Goal: Task Accomplishment & Management: Use online tool/utility

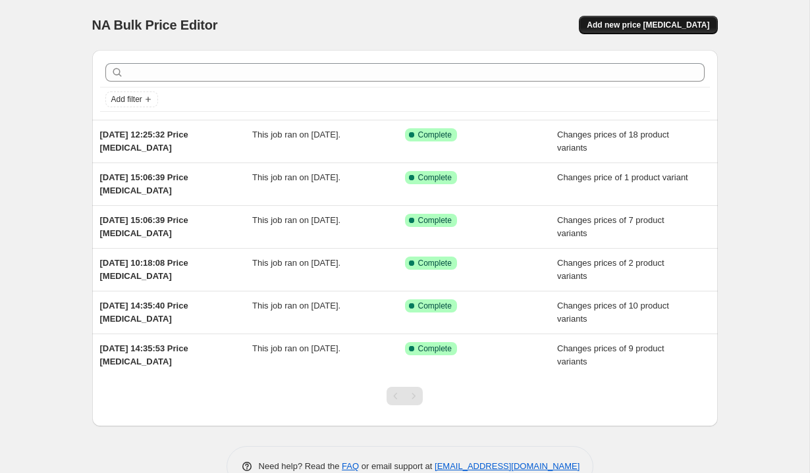
click at [684, 30] on button "Add new price change job" at bounding box center [648, 25] width 138 height 18
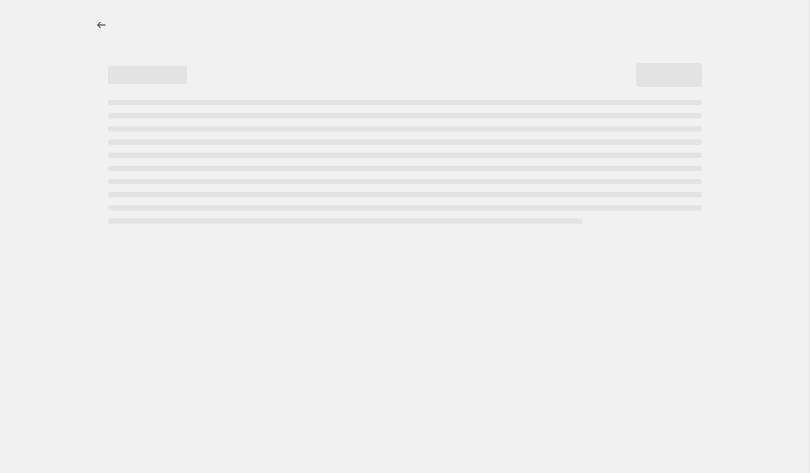
select select "percentage"
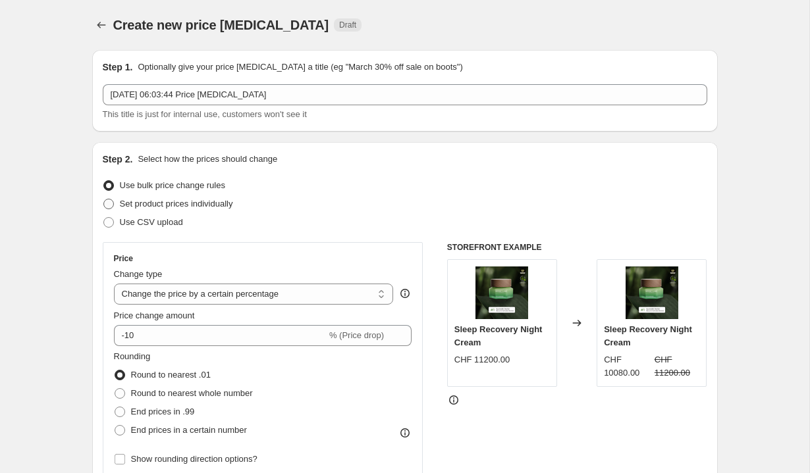
click at [213, 203] on span "Set product prices individually" at bounding box center [176, 204] width 113 height 10
click at [104, 200] on input "Set product prices individually" at bounding box center [103, 199] width 1 height 1
radio input "true"
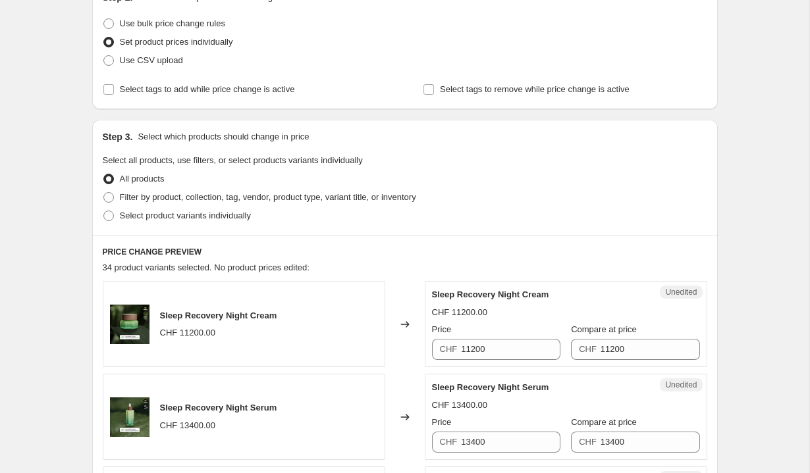
scroll to position [178, 0]
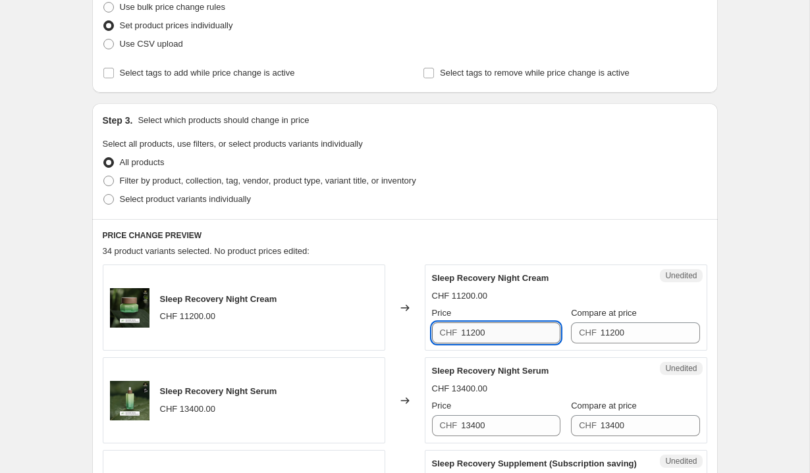
click at [504, 340] on input "11200" at bounding box center [510, 333] width 99 height 21
type input "98"
click at [636, 331] on input "11200" at bounding box center [650, 333] width 99 height 21
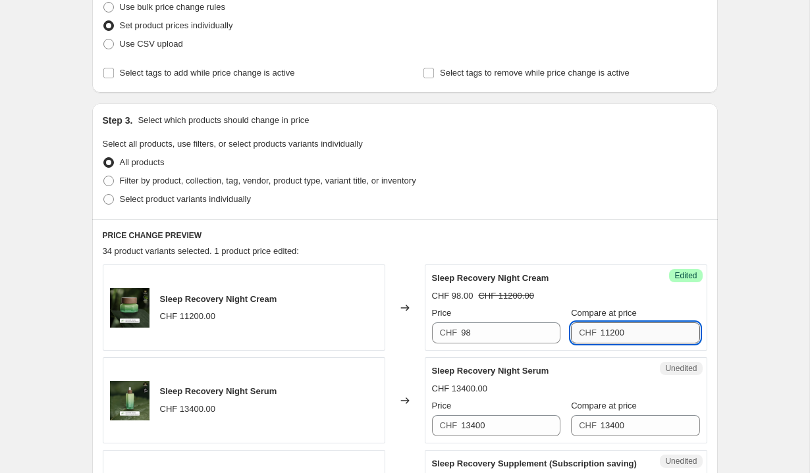
paste input "98"
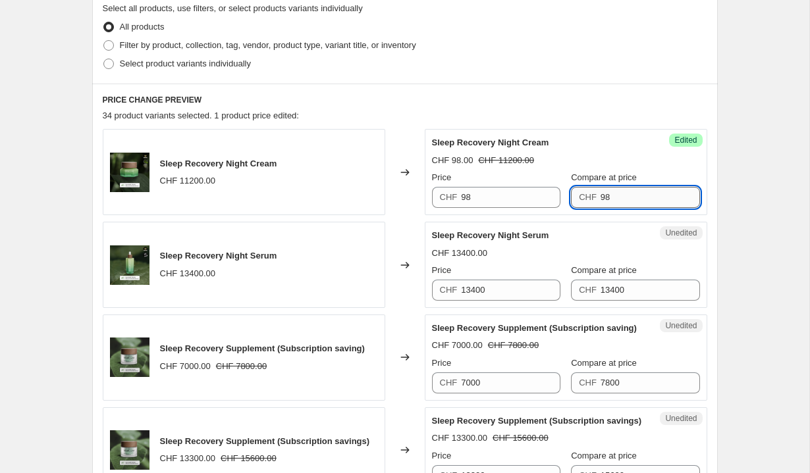
scroll to position [316, 0]
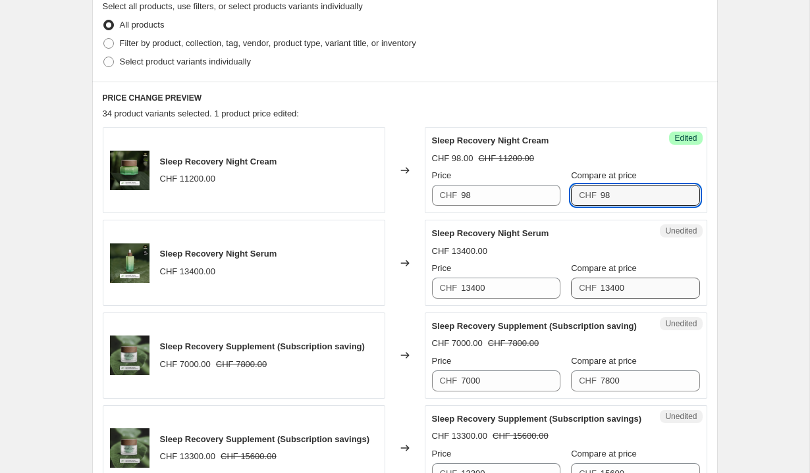
type input "98"
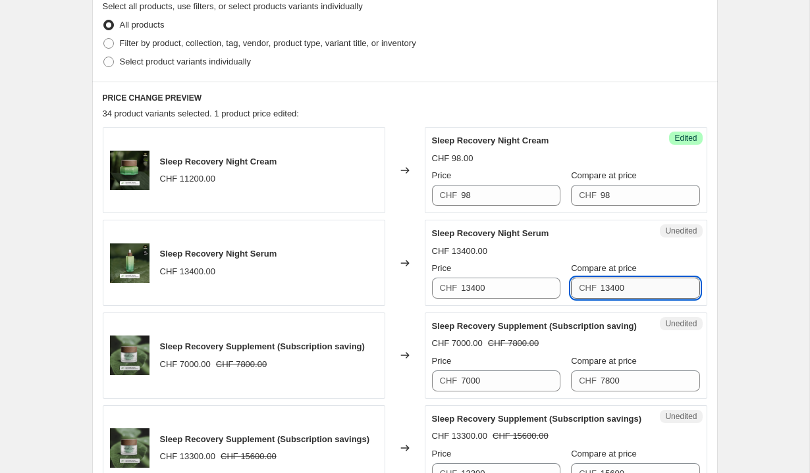
click at [637, 288] on input "13400" at bounding box center [650, 288] width 99 height 21
type input "117"
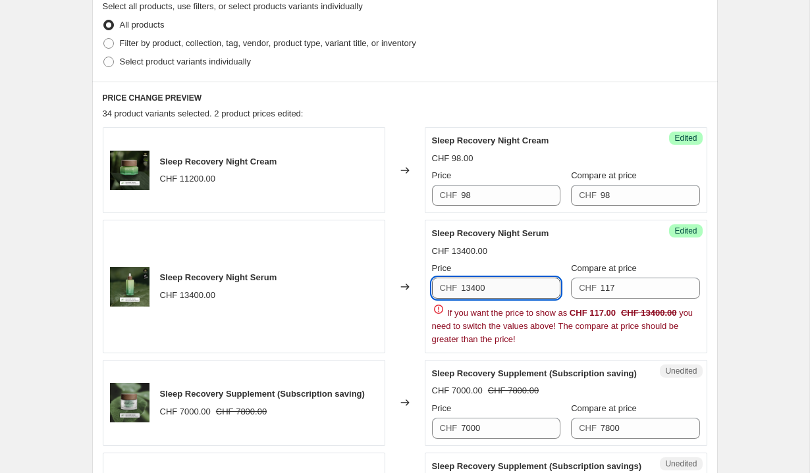
click at [508, 286] on input "13400" at bounding box center [510, 288] width 99 height 21
paste input "17"
type input "117"
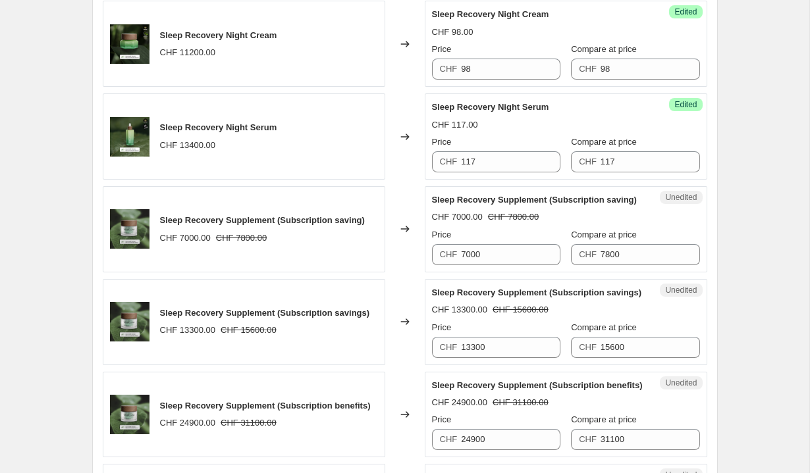
scroll to position [451, 0]
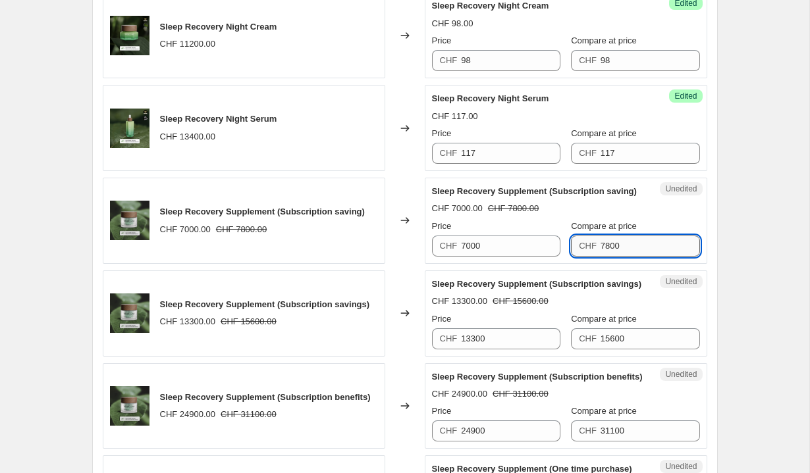
click at [657, 247] on input "7800" at bounding box center [650, 246] width 99 height 21
type input "68"
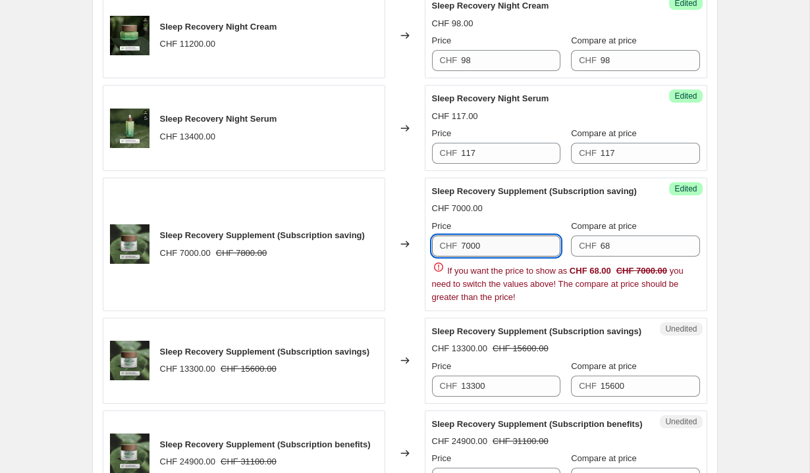
click at [500, 244] on input "7000" at bounding box center [510, 246] width 99 height 21
paste input "68"
type input "68"
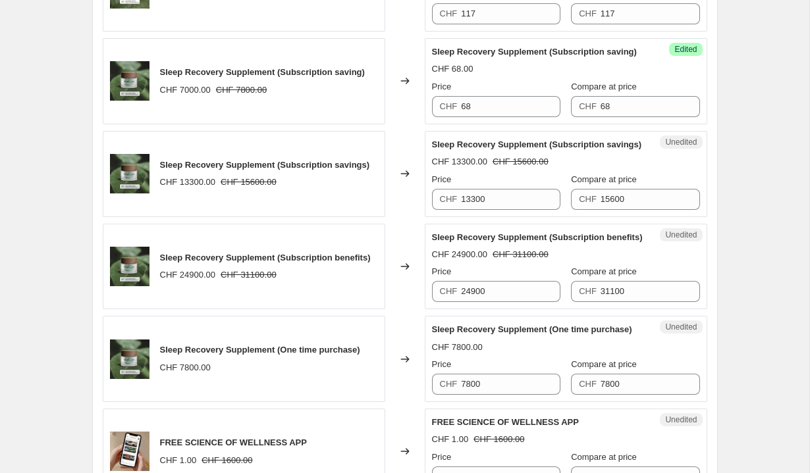
scroll to position [596, 0]
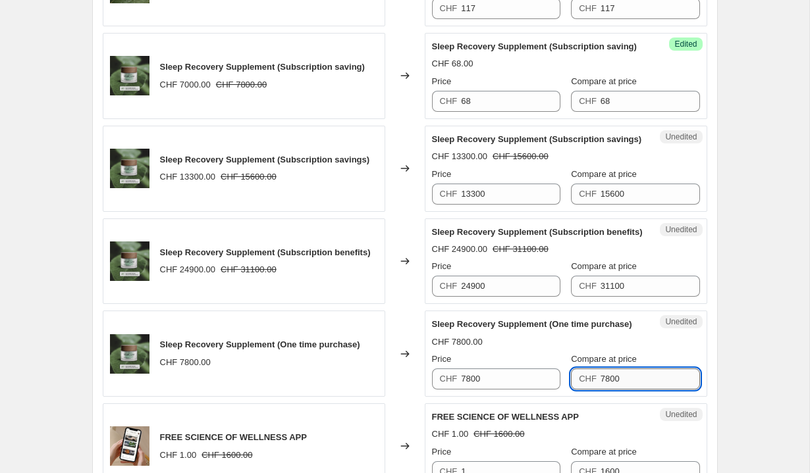
click at [649, 390] on input "7800" at bounding box center [650, 379] width 99 height 21
paste input "68"
type input "68"
click at [538, 390] on input "7800" at bounding box center [510, 379] width 99 height 21
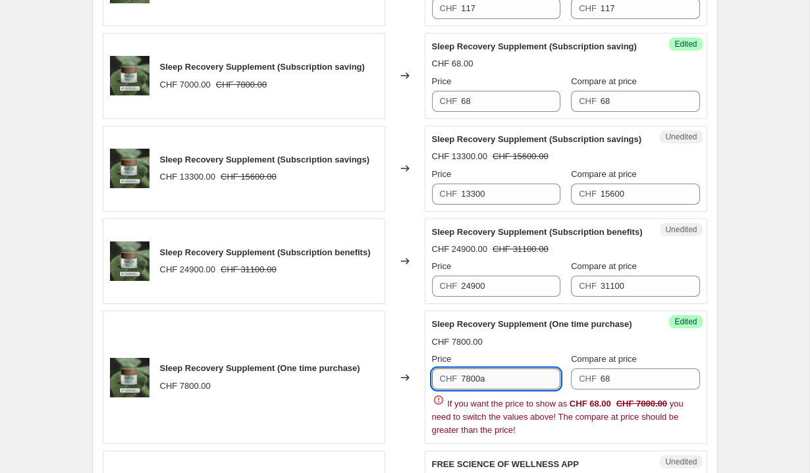
paste input "68"
paste input "text"
type input "68"
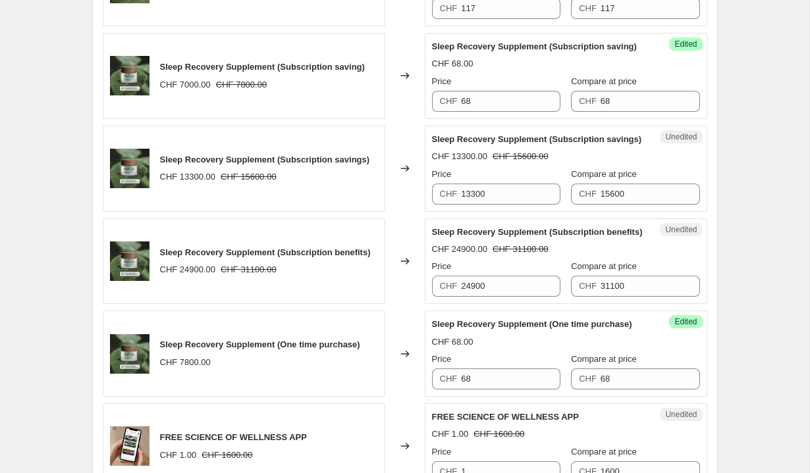
scroll to position [603, 0]
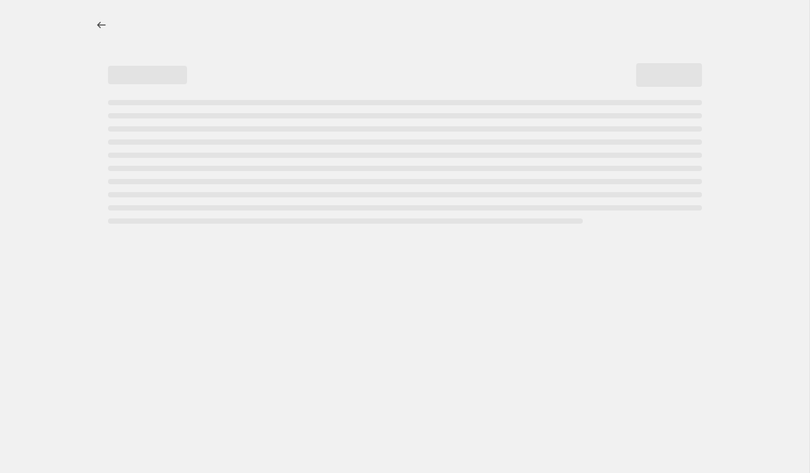
select select "percentage"
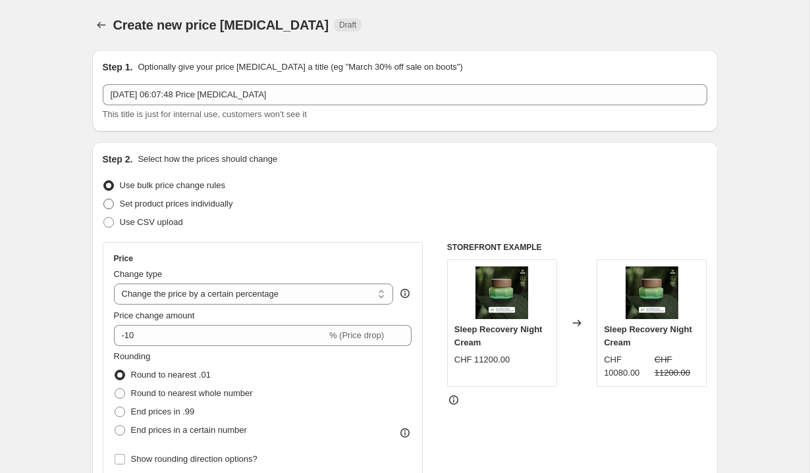
drag, startPoint x: 212, startPoint y: 205, endPoint x: 229, endPoint y: 205, distance: 16.5
click at [212, 205] on span "Set product prices individually" at bounding box center [176, 204] width 113 height 10
click at [104, 200] on input "Set product prices individually" at bounding box center [103, 199] width 1 height 1
radio input "true"
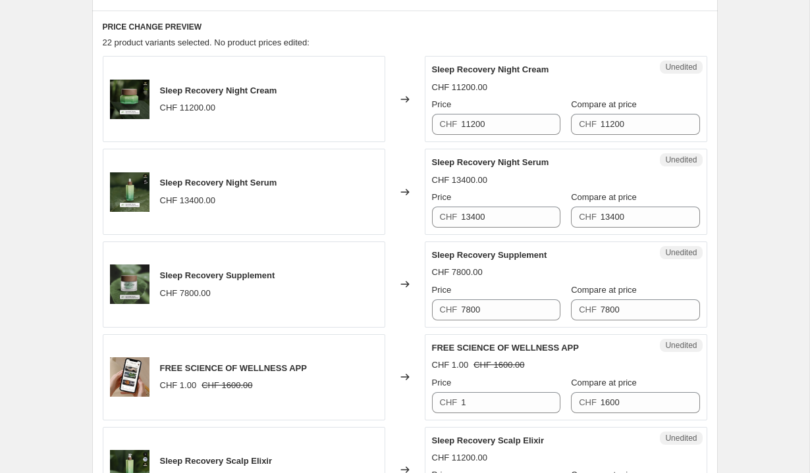
scroll to position [347, 0]
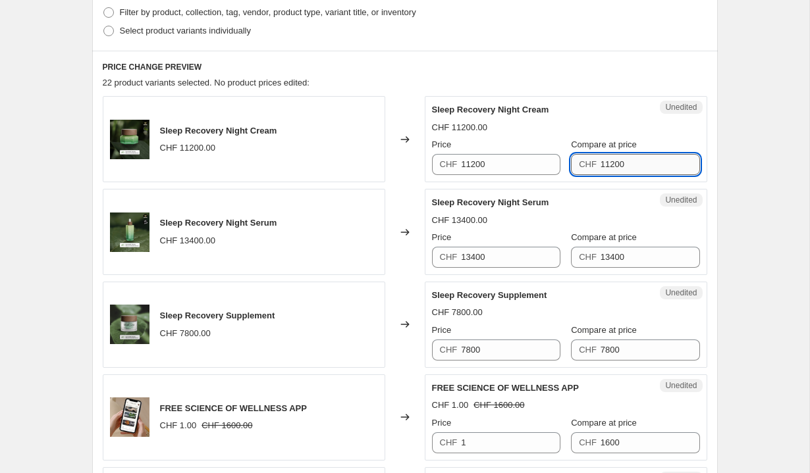
click at [659, 168] on input "11200" at bounding box center [650, 164] width 99 height 21
type input "98"
click at [501, 160] on input "11200" at bounding box center [510, 164] width 99 height 21
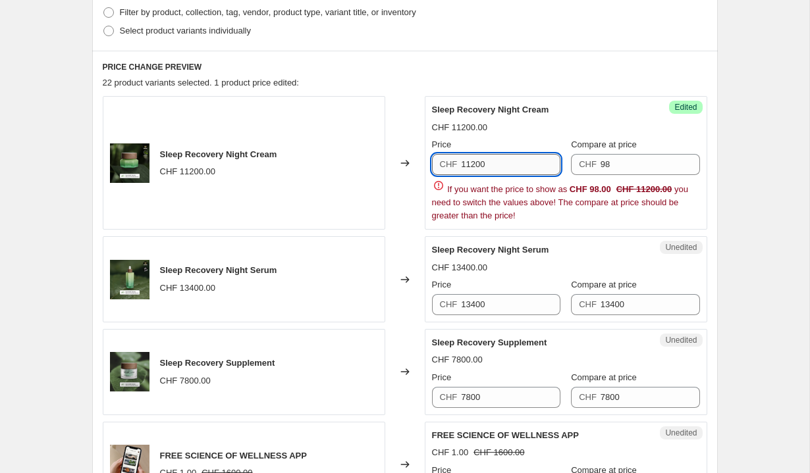
paste input "98"
type input "98"
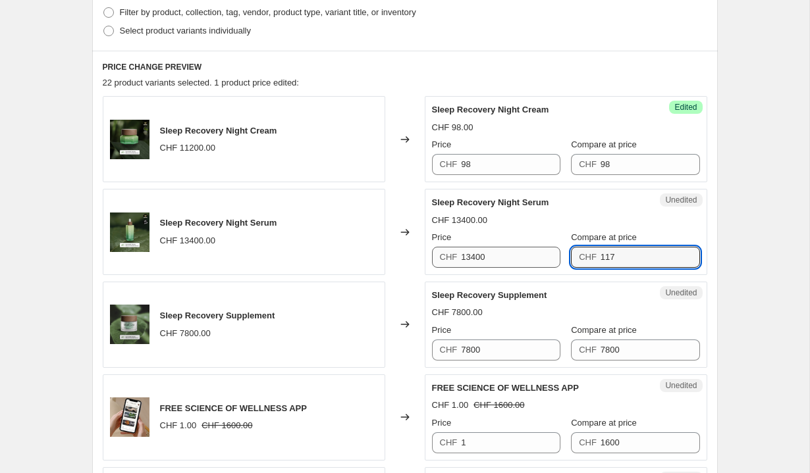
type input "117"
click at [508, 261] on input "13400" at bounding box center [510, 257] width 99 height 21
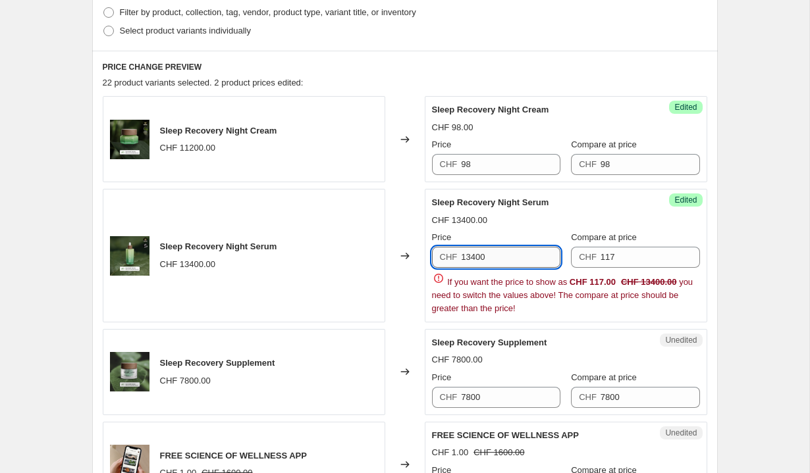
paste input "17"
type input "117"
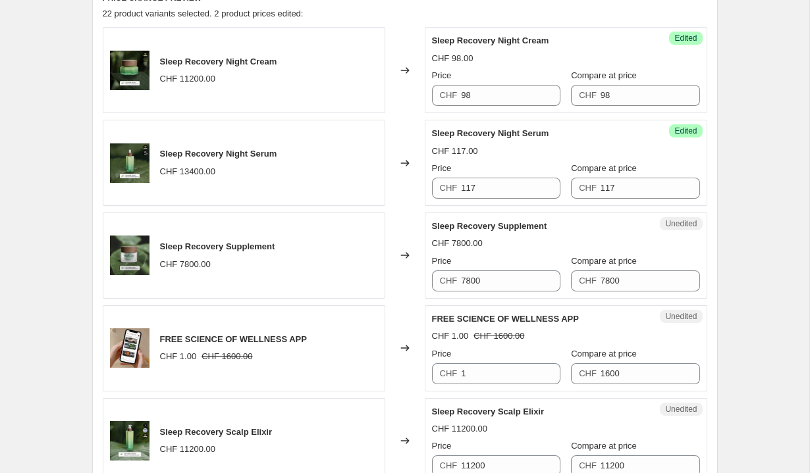
scroll to position [429, 0]
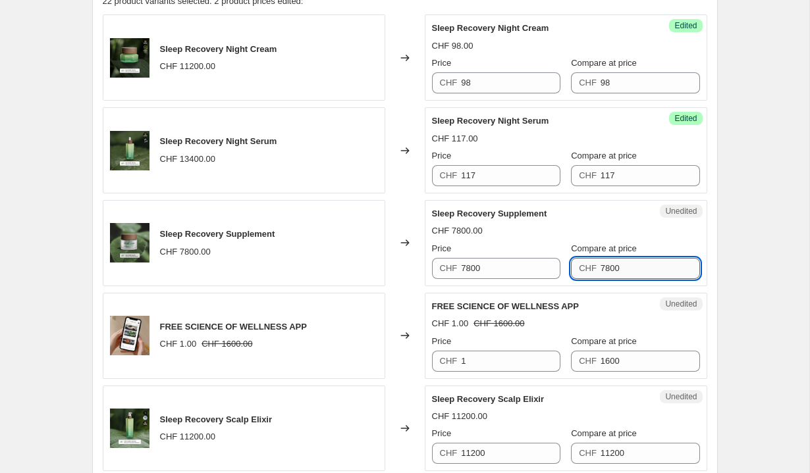
click at [662, 263] on input "7800" at bounding box center [650, 268] width 99 height 21
type input "68"
click at [493, 268] on input "7800" at bounding box center [510, 268] width 99 height 21
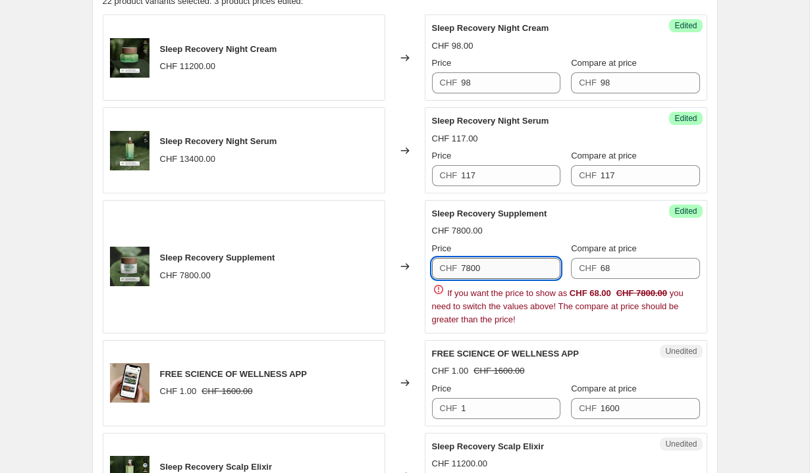
paste input "68"
type input "68"
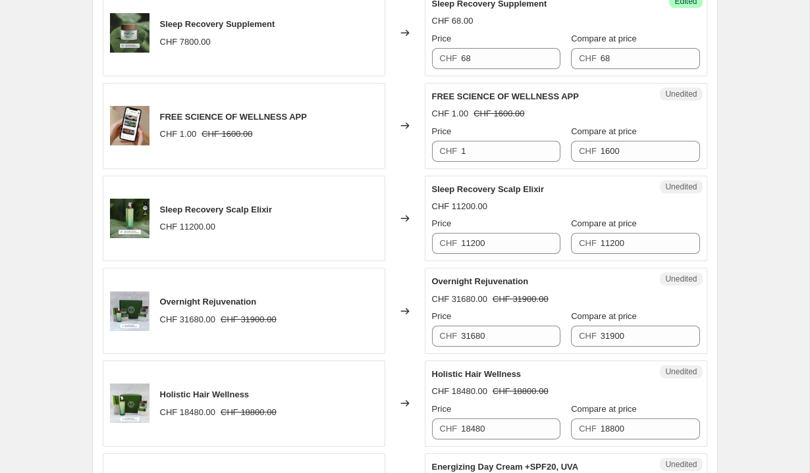
scroll to position [644, 0]
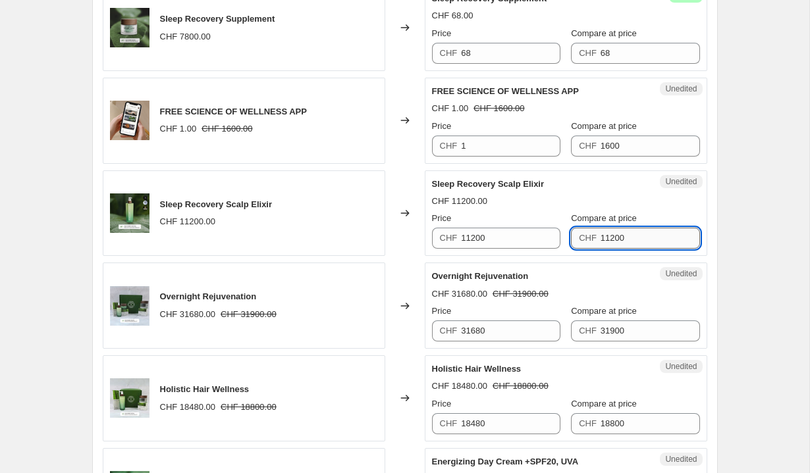
click at [638, 237] on input "11200" at bounding box center [650, 238] width 99 height 21
type input "8"
type input "98"
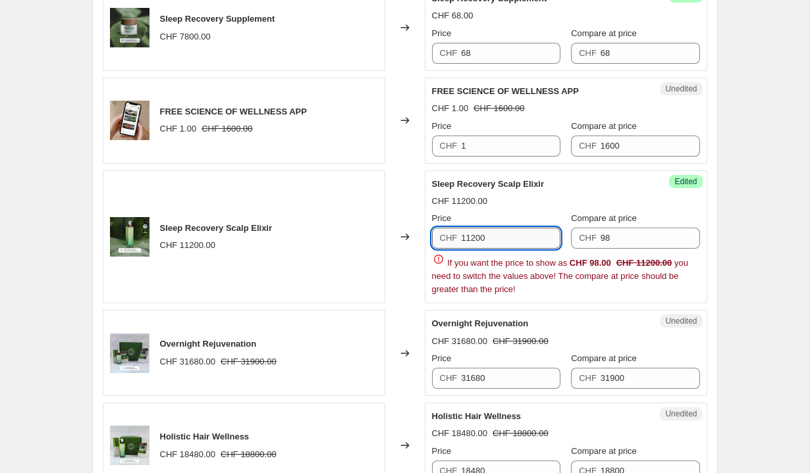
click at [520, 241] on input "11200" at bounding box center [510, 238] width 99 height 21
type input "78"
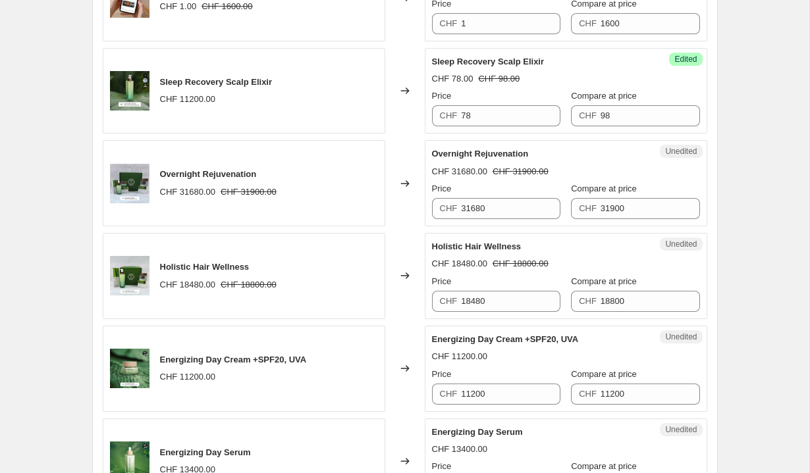
scroll to position [768, 0]
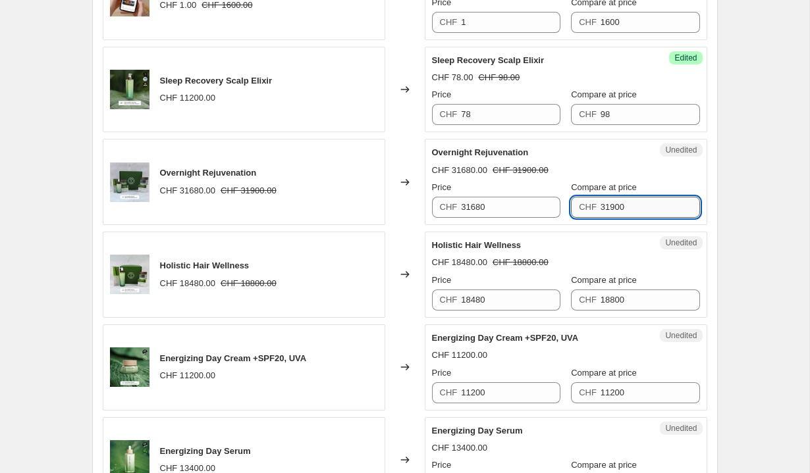
click at [619, 212] on input "31900" at bounding box center [650, 207] width 99 height 21
type input "283"
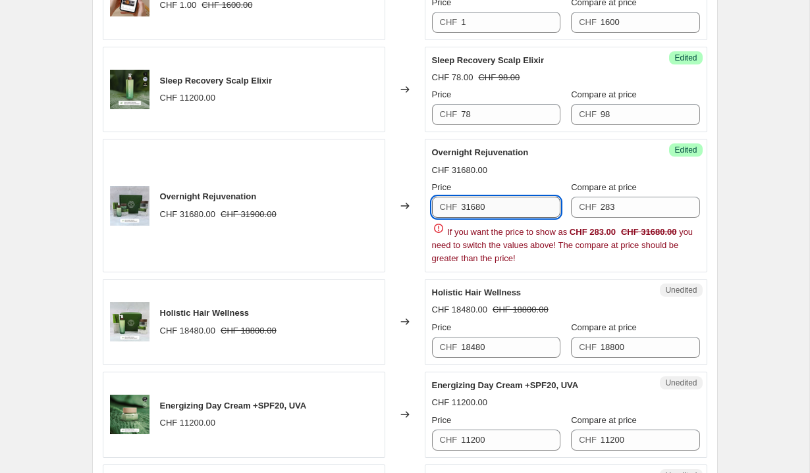
click at [526, 206] on input "31680" at bounding box center [510, 207] width 99 height 21
type input "255"
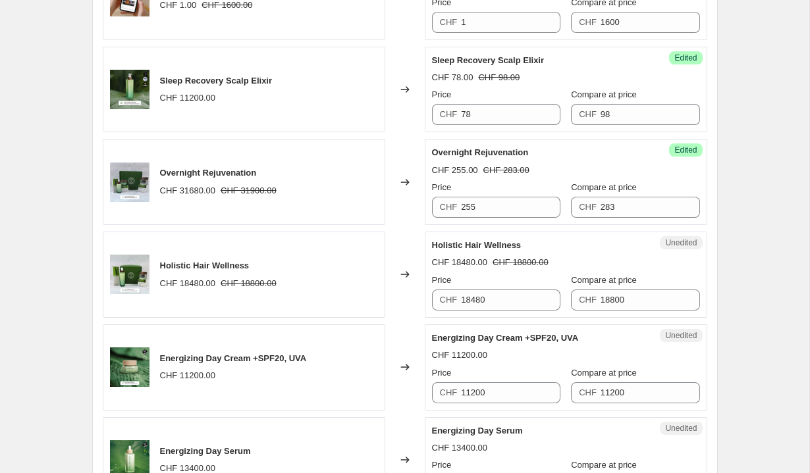
click at [624, 304] on input "18800" at bounding box center [650, 300] width 99 height 21
type input "166"
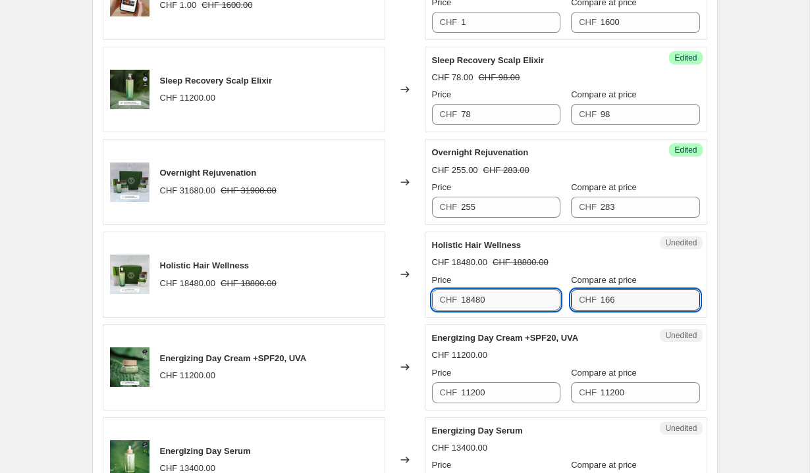
click at [531, 304] on input "18480" at bounding box center [510, 300] width 99 height 21
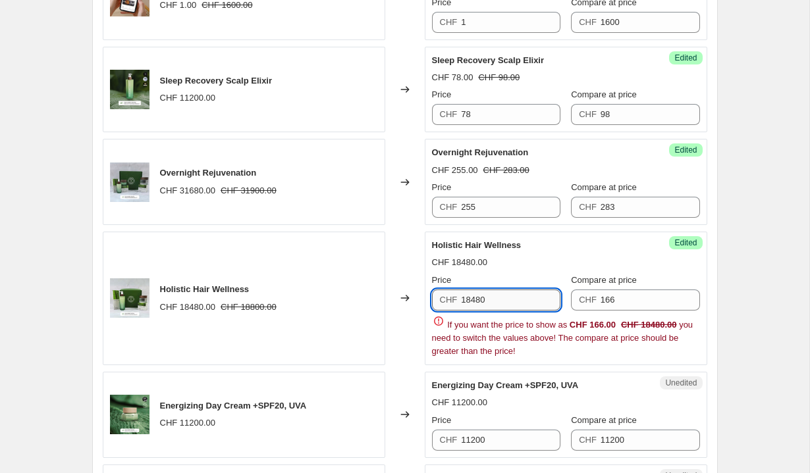
click at [531, 304] on input "18480" at bounding box center [510, 300] width 99 height 21
type input "149"
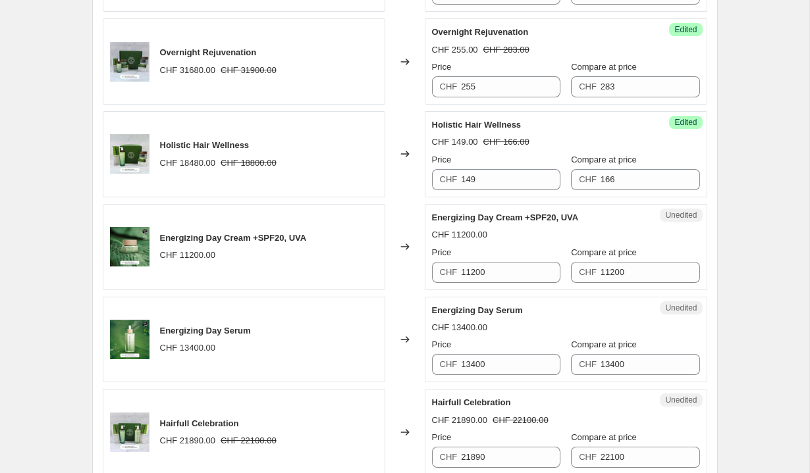
scroll to position [889, 0]
click at [659, 282] on input "11200" at bounding box center [650, 271] width 99 height 21
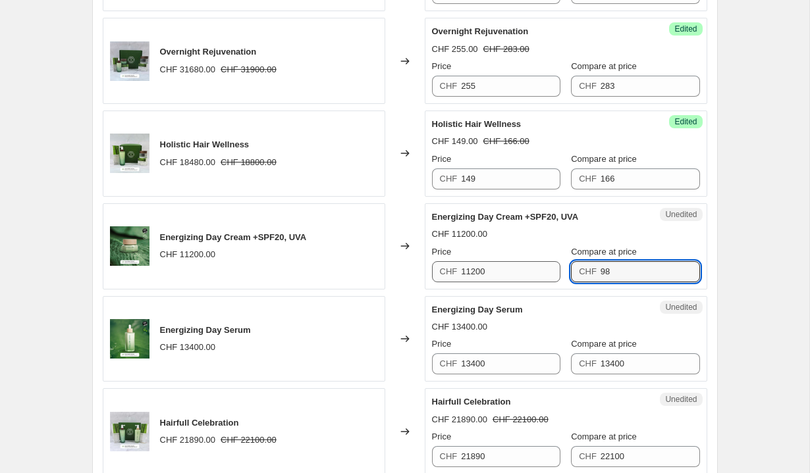
type input "98"
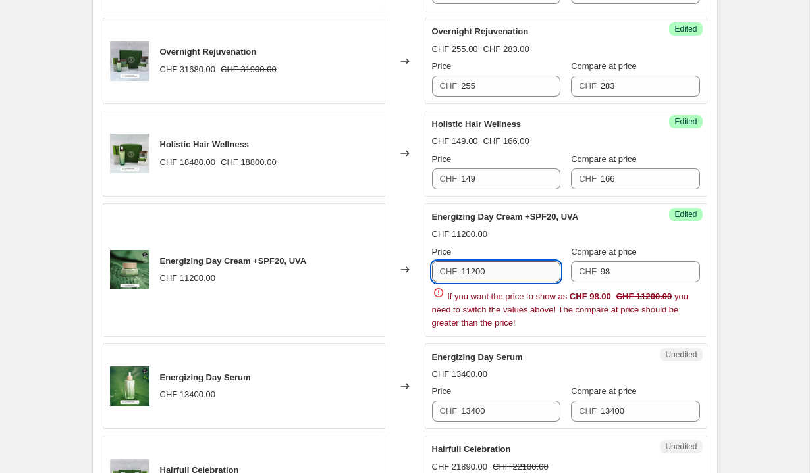
click at [506, 269] on input "11200" at bounding box center [510, 271] width 99 height 21
paste input "98"
type input "98"
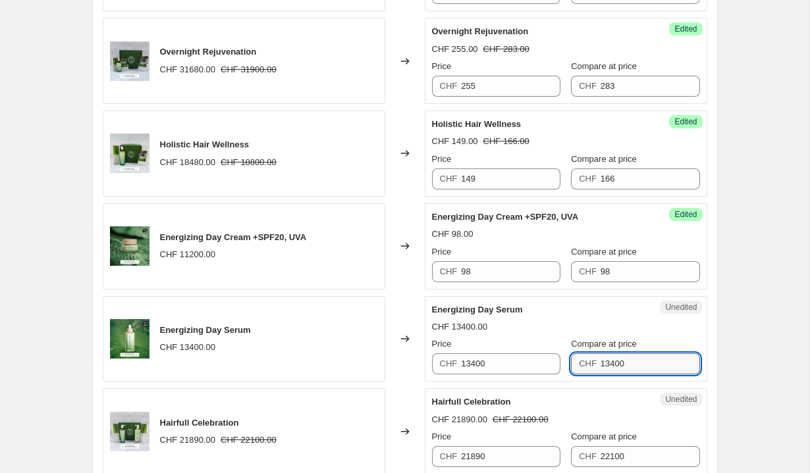
click at [669, 408] on div "Sleep Recovery Night Cream CHF 11200.00 Changed to Success Edited Sleep Recover…" at bounding box center [405, 478] width 605 height 1848
paste input "98"
type input "117"
click at [520, 362] on input "13400" at bounding box center [510, 364] width 99 height 21
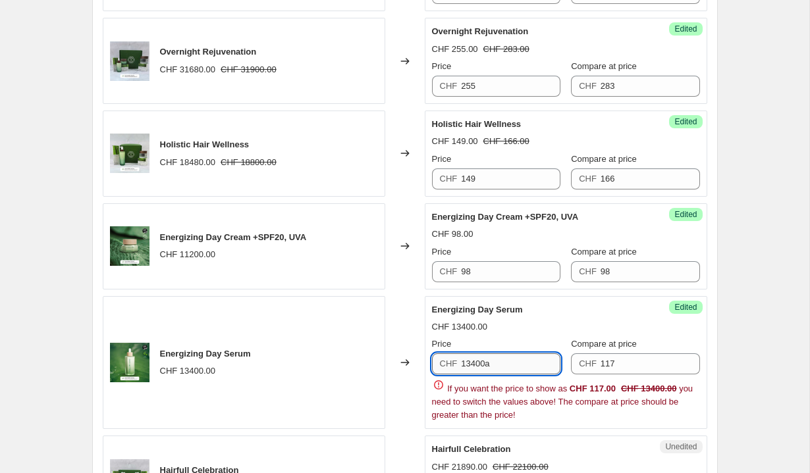
paste input "117"
paste input "text"
type input "117"
click at [739, 348] on div "Create new price [MEDICAL_DATA]. This page is ready Create new price [MEDICAL_D…" at bounding box center [404, 402] width 809 height 2582
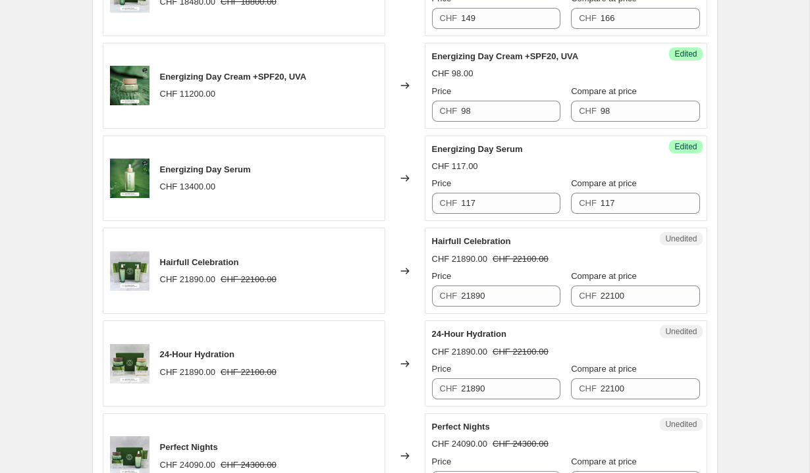
scroll to position [1052, 0]
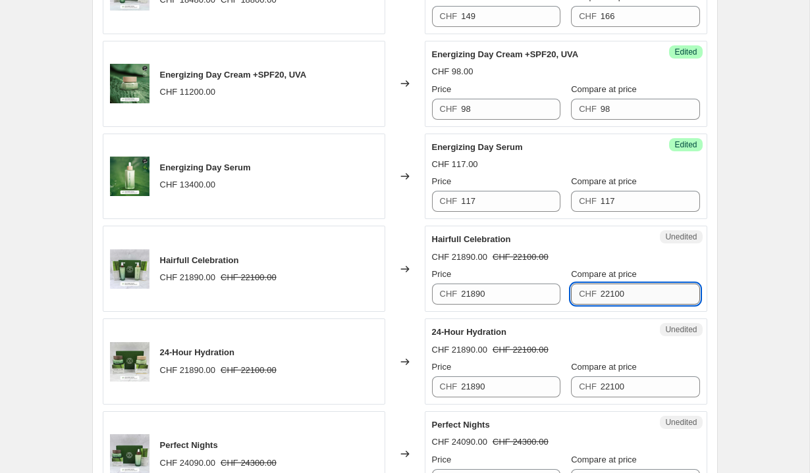
click at [655, 294] on input "22100" at bounding box center [650, 294] width 99 height 21
type input "176"
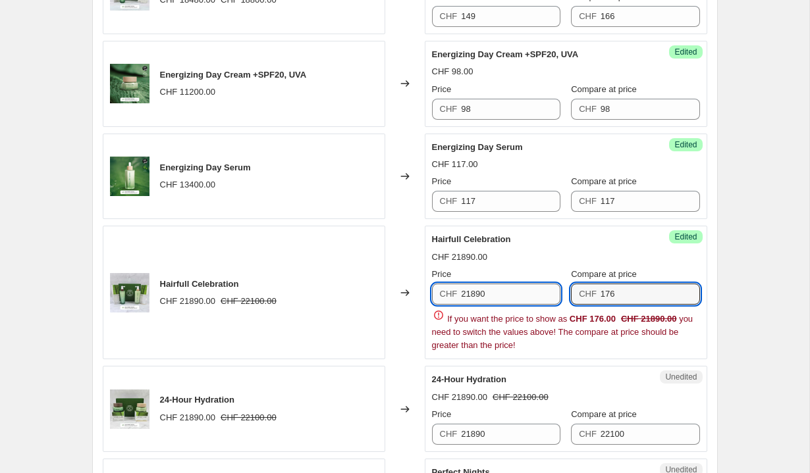
click at [529, 298] on input "21890" at bounding box center [510, 294] width 99 height 21
paste input "176"
type input "176"
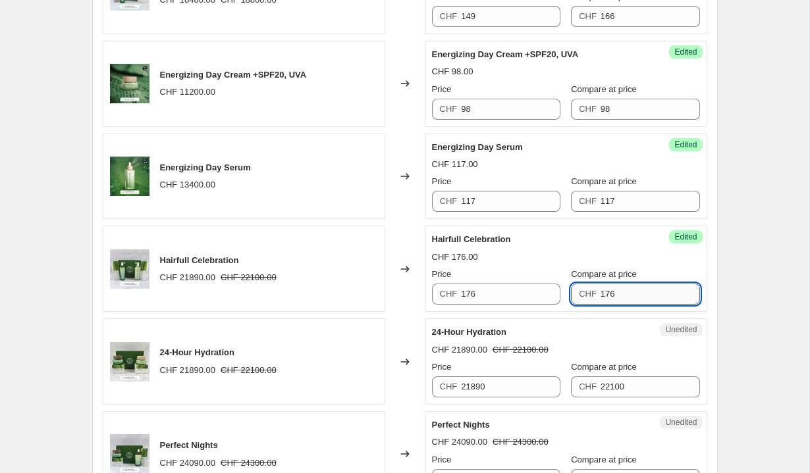
click at [610, 298] on input "176" at bounding box center [650, 294] width 99 height 21
type input "196"
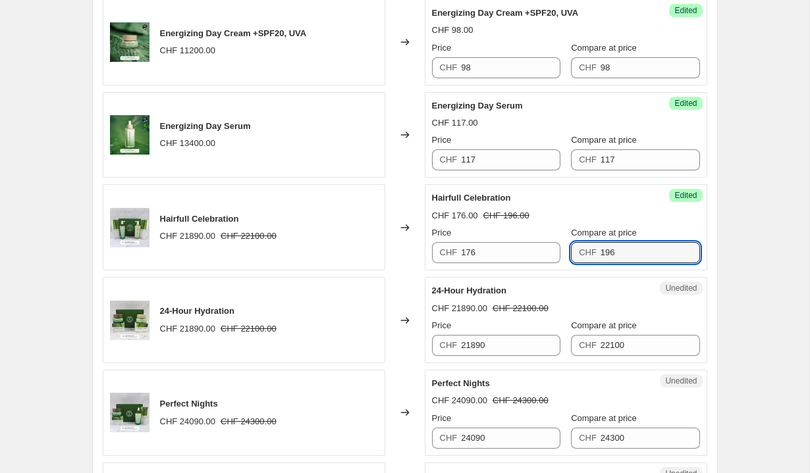
scroll to position [1098, 0]
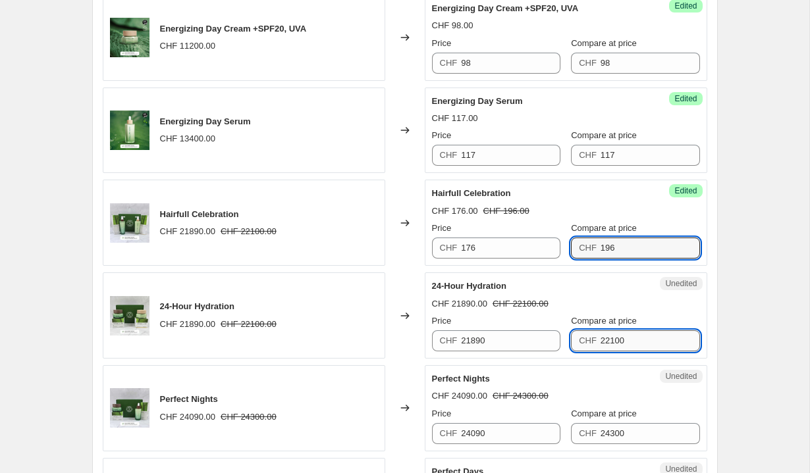
click at [647, 347] on input "22100" at bounding box center [650, 341] width 99 height 21
paste input "196"
type input "196"
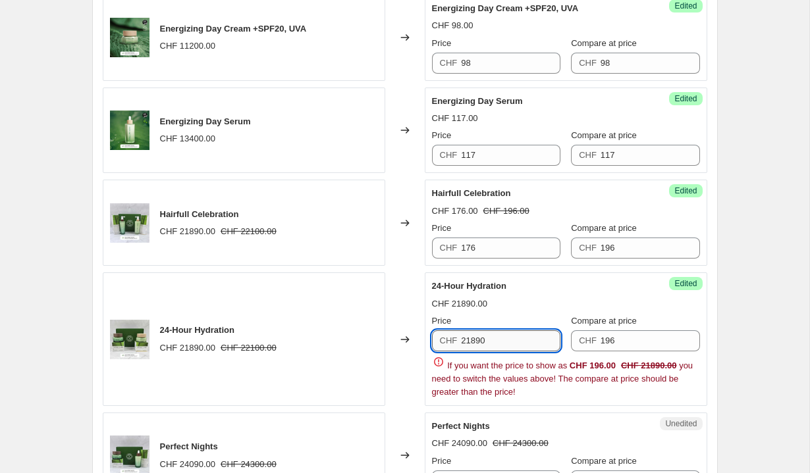
click at [502, 346] on input "21890" at bounding box center [510, 341] width 99 height 21
type input "176"
click at [689, 297] on div "24-Hour Hydration CHF 21890.00 Price CHF 176 Compare at price CHF 196 If you wa…" at bounding box center [566, 339] width 268 height 119
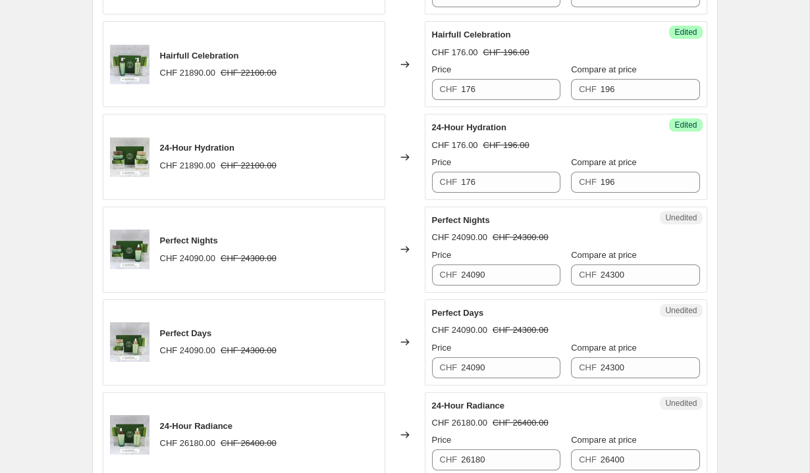
scroll to position [1261, 0]
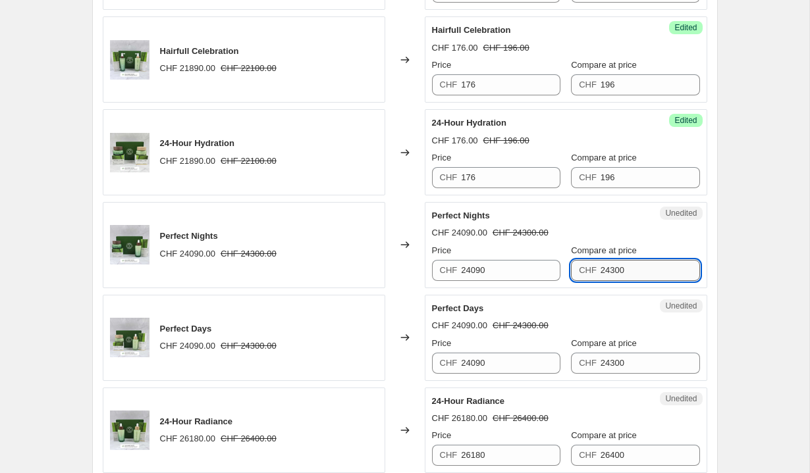
click at [649, 273] on input "24300" at bounding box center [650, 270] width 99 height 21
type input "215"
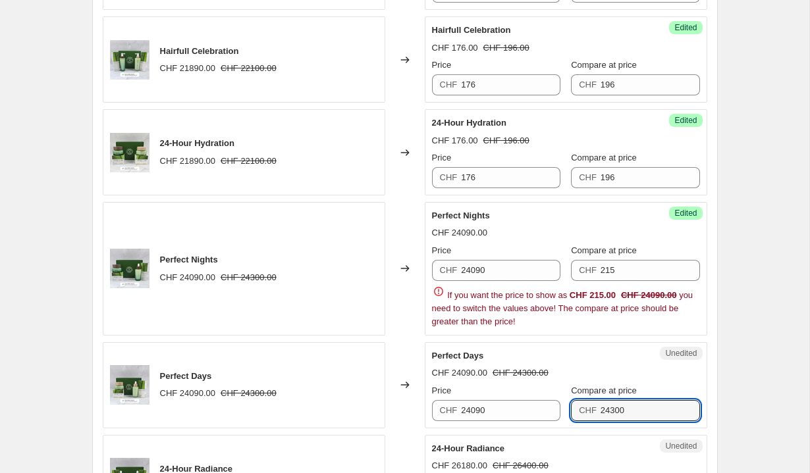
click at [634, 356] on div "Perfect Days CHF 24090.00 CHF 24300.00 Price CHF 24090 Compare at price CHF 243…" at bounding box center [566, 386] width 268 height 72
paste input "15"
type input "215"
click at [512, 273] on input "24090" at bounding box center [510, 270] width 99 height 21
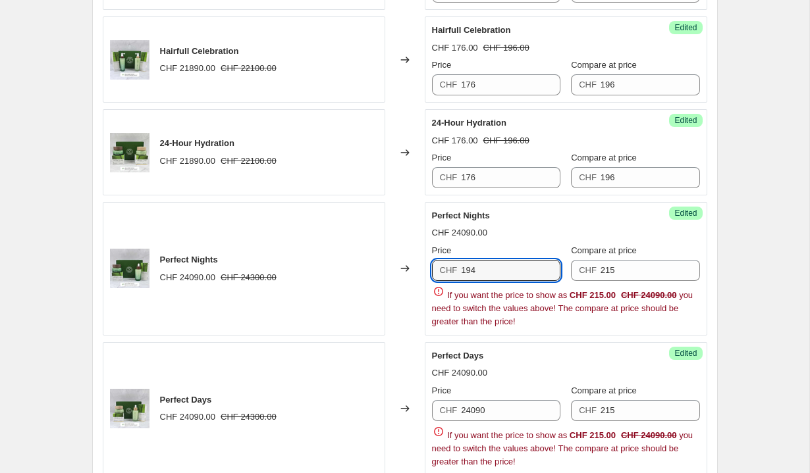
type input "194"
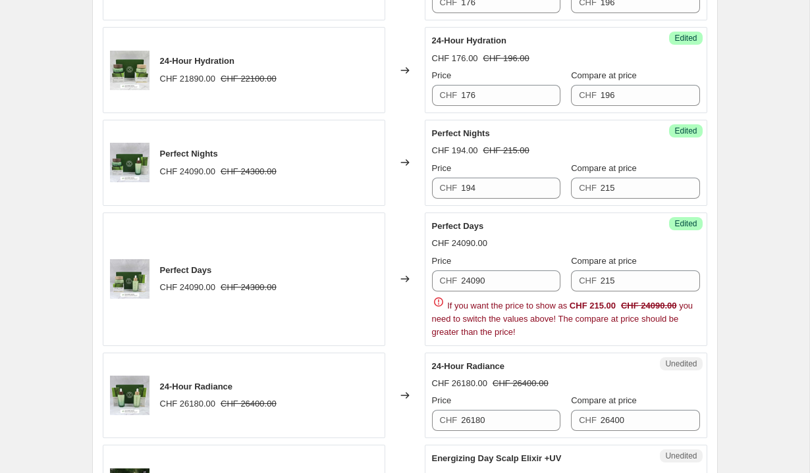
scroll to position [1345, 0]
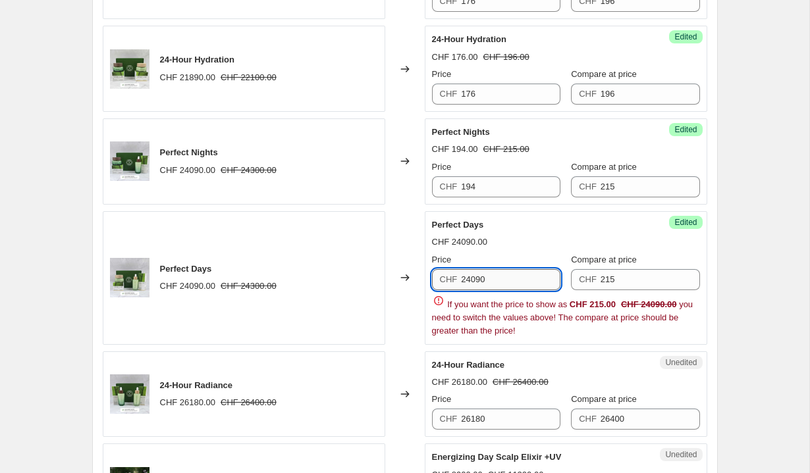
click at [506, 290] on input "24090" at bounding box center [510, 279] width 99 height 21
paste input "15"
click at [495, 190] on input "194" at bounding box center [510, 186] width 99 height 21
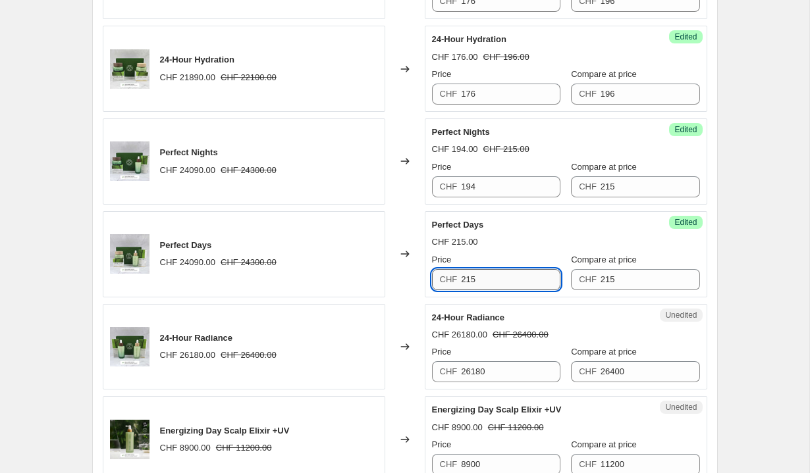
click at [508, 281] on input "215" at bounding box center [510, 279] width 99 height 21
paste input "194"
paste input "text"
type input "194"
click at [549, 244] on div "CHF 194.00 CHF 215.00" at bounding box center [566, 242] width 268 height 13
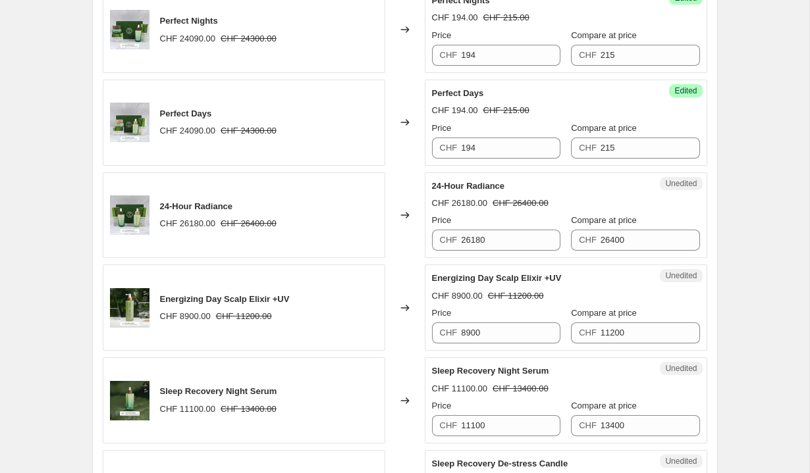
scroll to position [1480, 0]
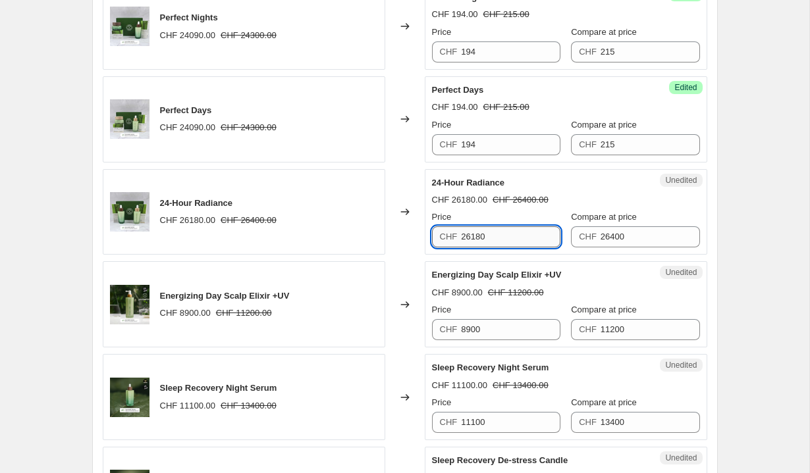
click at [516, 238] on input "26180" at bounding box center [510, 237] width 99 height 21
type input "211"
click at [634, 244] on input "26400" at bounding box center [650, 237] width 99 height 21
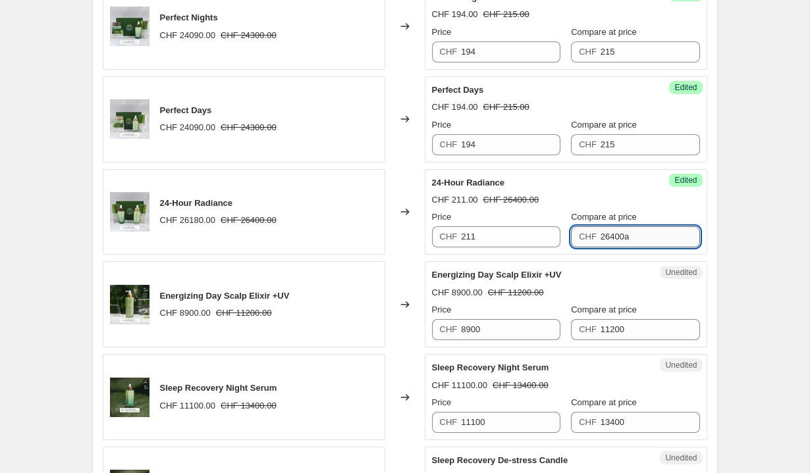
paste input "194"
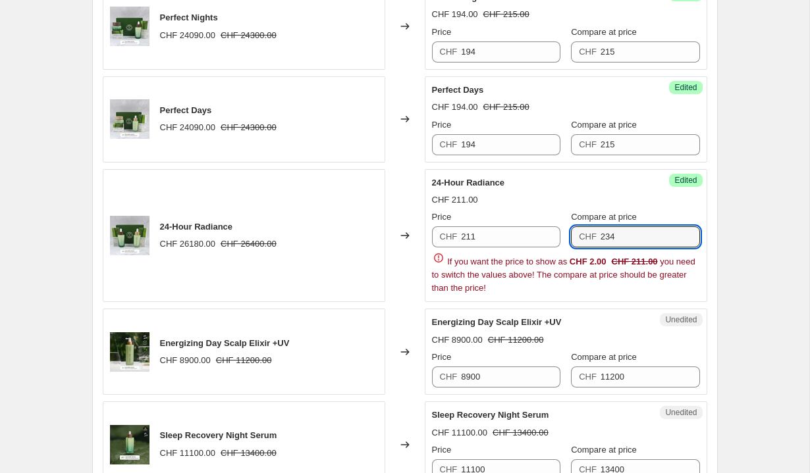
type input "234"
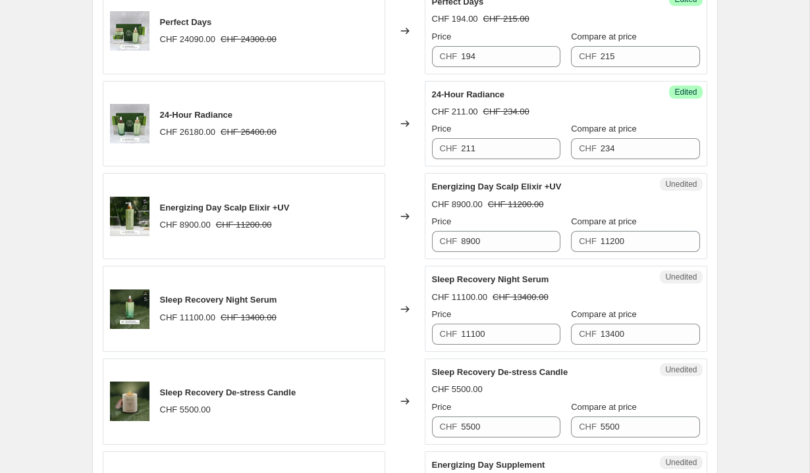
scroll to position [1569, 0]
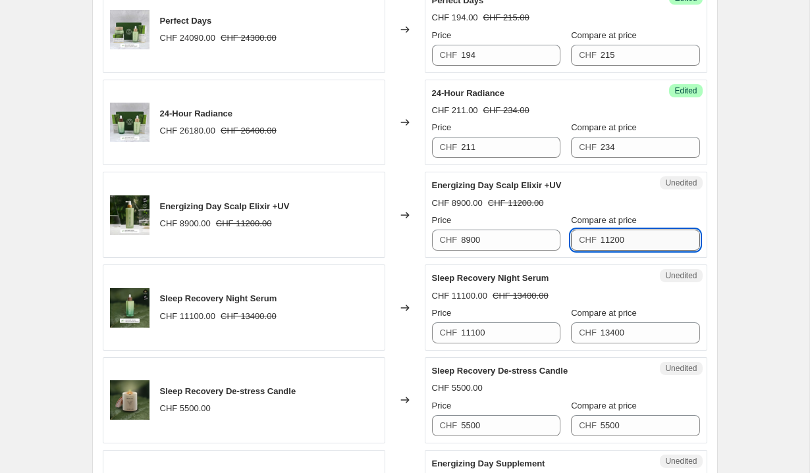
click at [645, 241] on input "11200" at bounding box center [650, 240] width 99 height 21
type input "98"
click at [504, 236] on input "8900" at bounding box center [510, 240] width 99 height 21
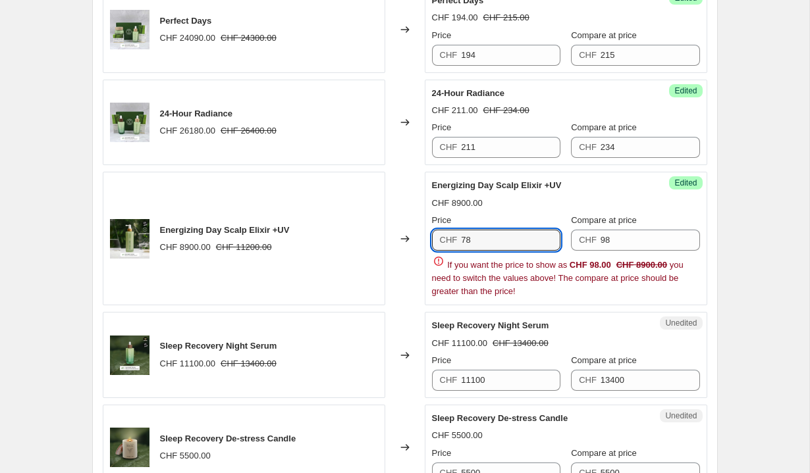
type input "78"
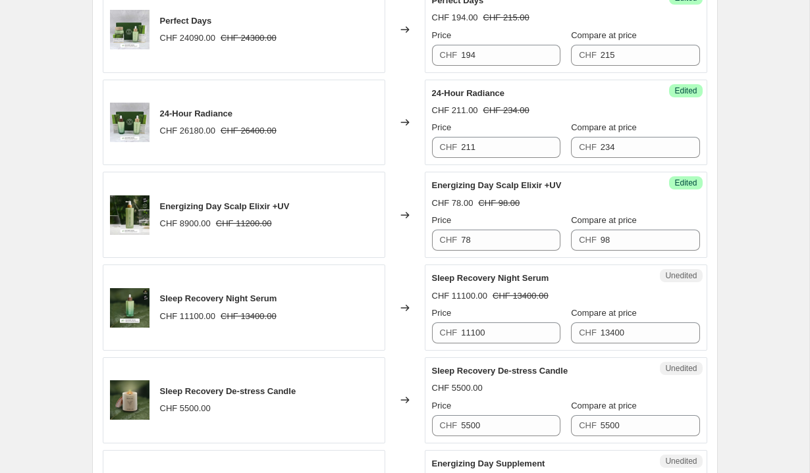
click at [528, 198] on div "CHF 78.00 CHF 98.00" at bounding box center [566, 203] width 268 height 13
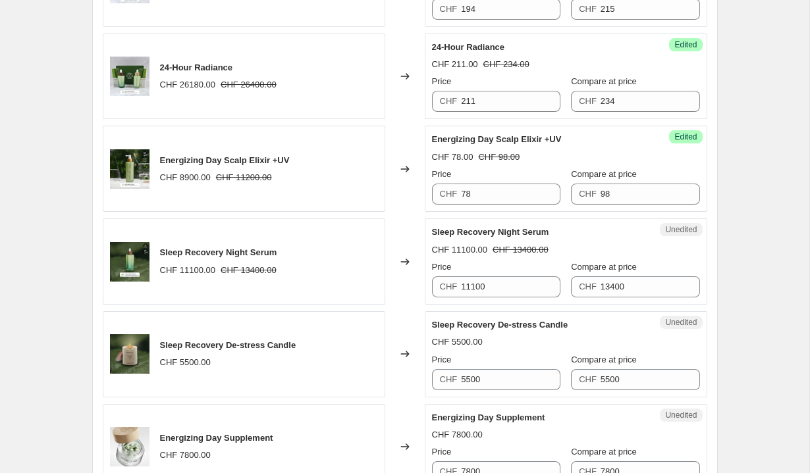
scroll to position [1660, 0]
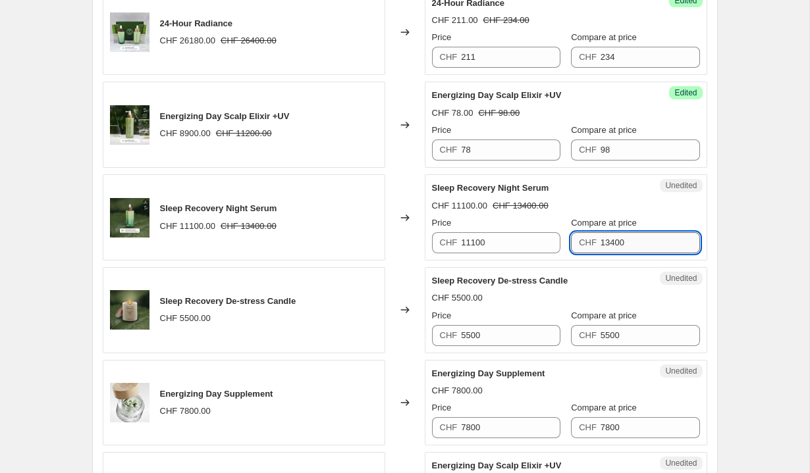
click at [645, 241] on input "13400" at bounding box center [650, 242] width 99 height 21
type input "117"
click at [537, 245] on input "11100" at bounding box center [510, 242] width 99 height 21
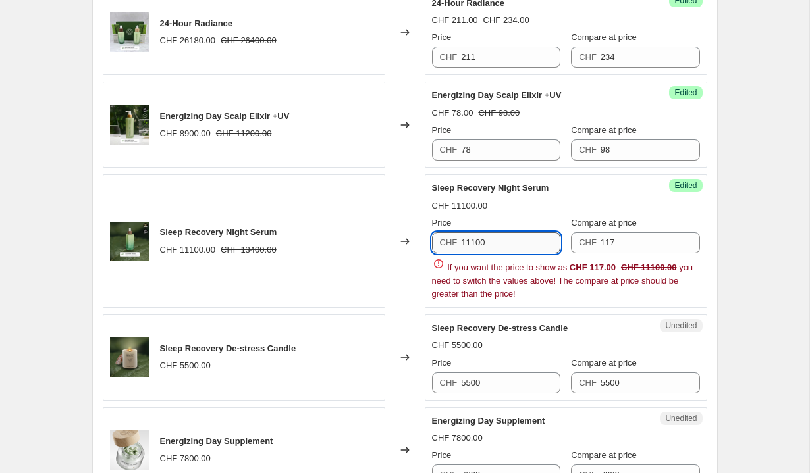
paste input "7"
type input "117"
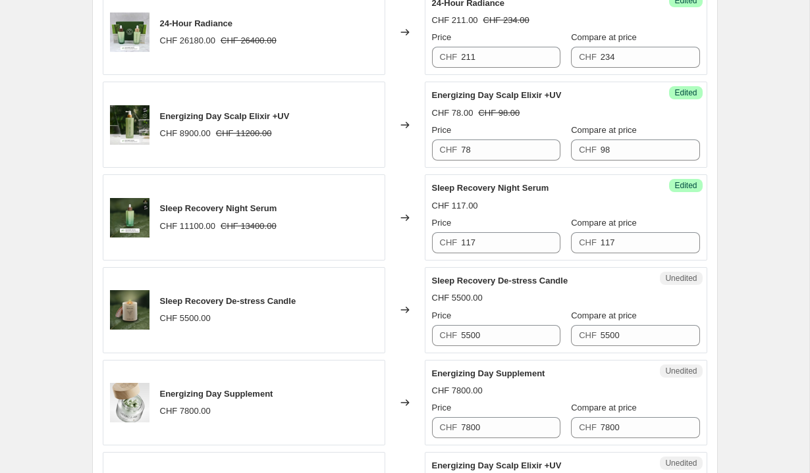
click at [599, 209] on div "CHF 117.00" at bounding box center [566, 206] width 268 height 13
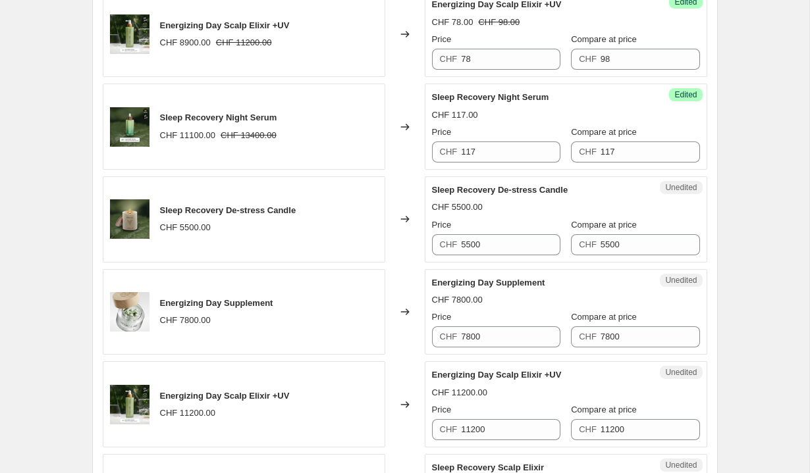
scroll to position [1753, 0]
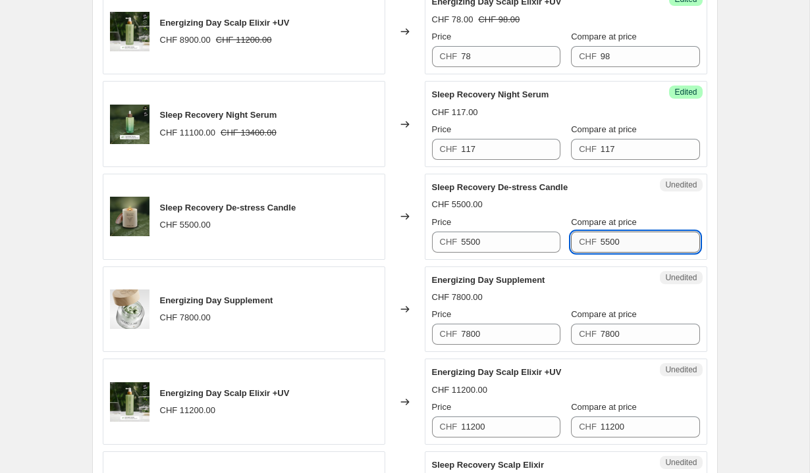
click at [633, 240] on input "5500" at bounding box center [650, 242] width 99 height 21
type input "58"
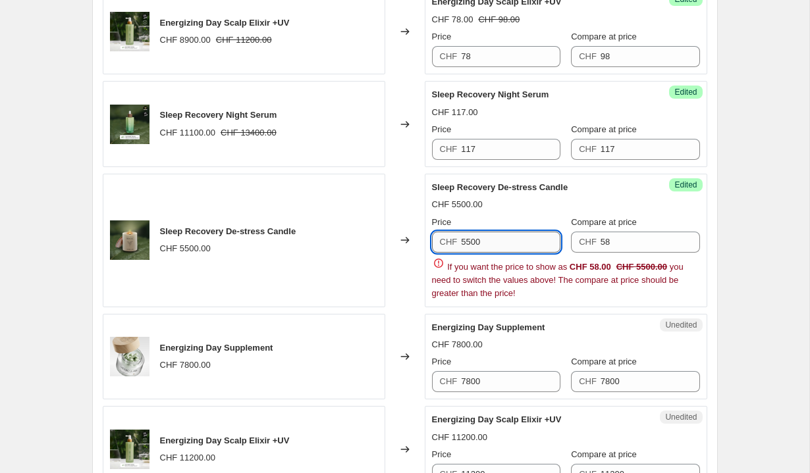
click at [485, 248] on input "5500" at bounding box center [510, 242] width 99 height 21
paste input "8"
type input "58"
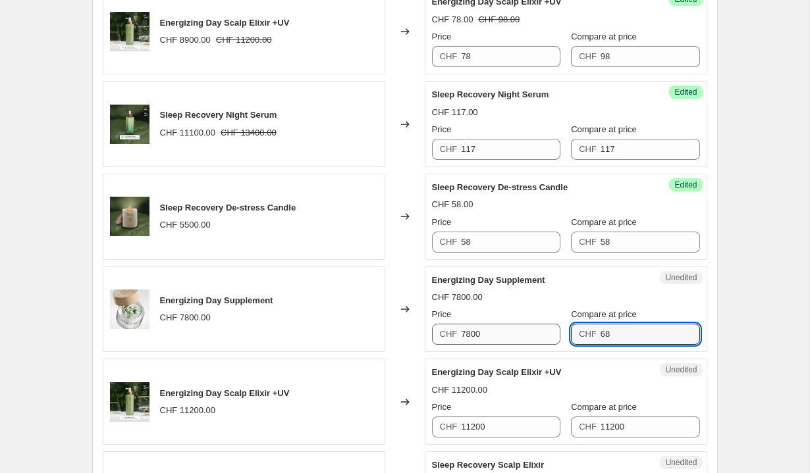
type input "68"
click at [508, 337] on input "7800" at bounding box center [510, 334] width 99 height 21
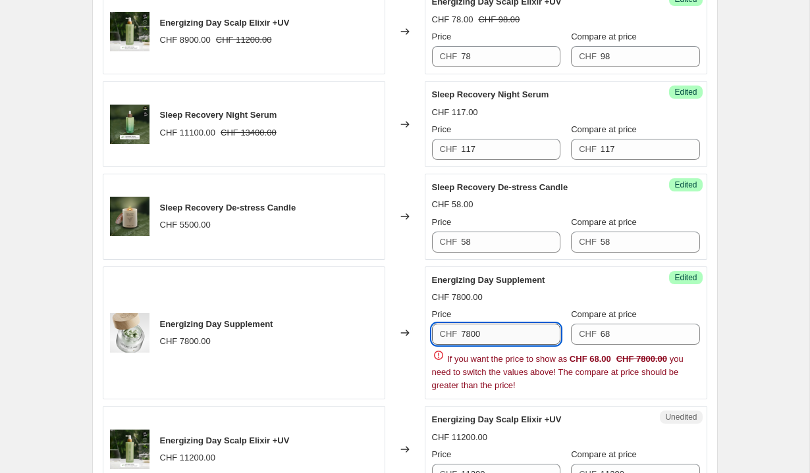
paste input "68"
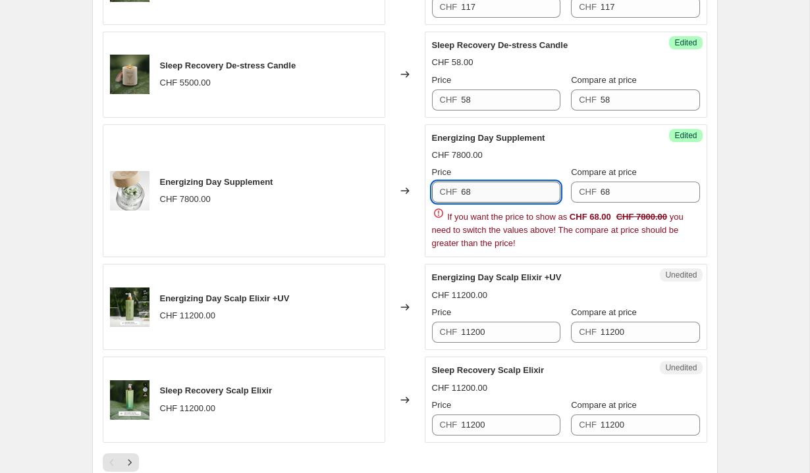
scroll to position [1924, 0]
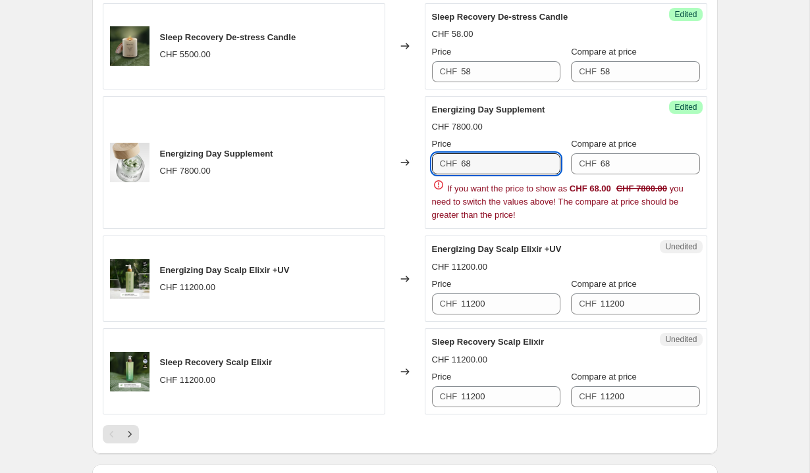
type input "68"
click at [549, 256] on div "Energizing Day Scalp Elixir +UV CHF 11200.00 Price CHF 11200 Compare at price C…" at bounding box center [566, 279] width 268 height 72
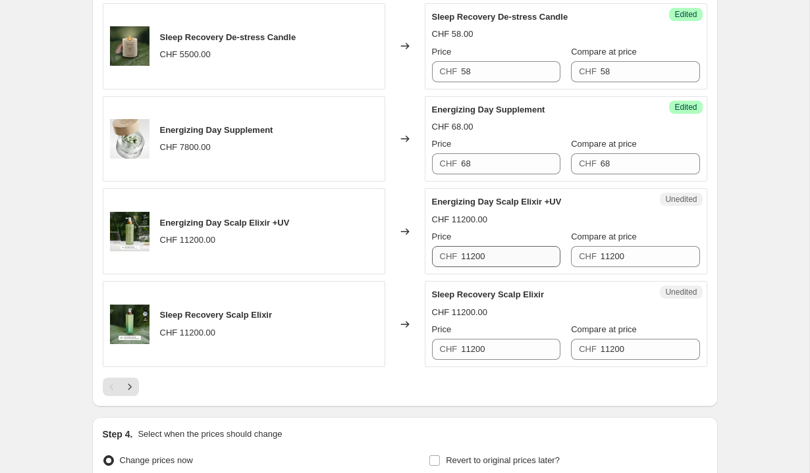
scroll to position [1951, 0]
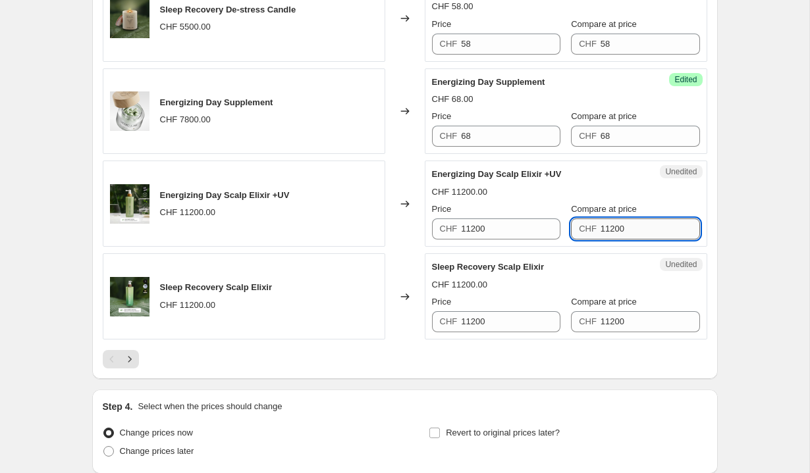
click at [635, 229] on input "11200" at bounding box center [650, 229] width 99 height 21
type input "98"
click at [527, 229] on input "11200" at bounding box center [510, 229] width 99 height 21
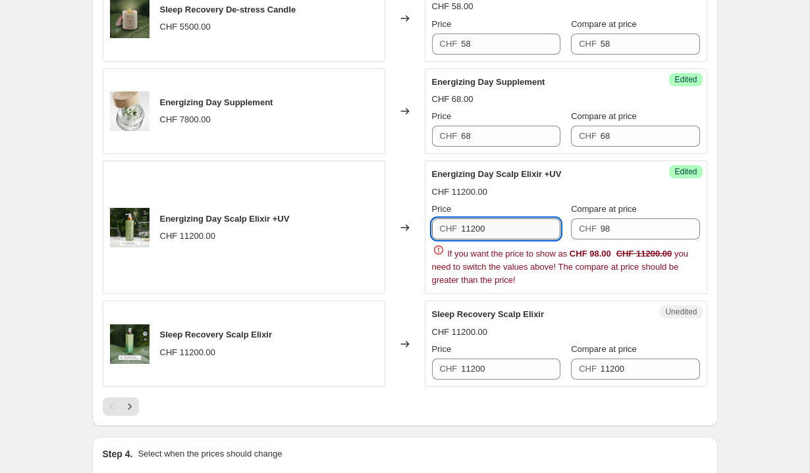
paste input "98"
type input "98"
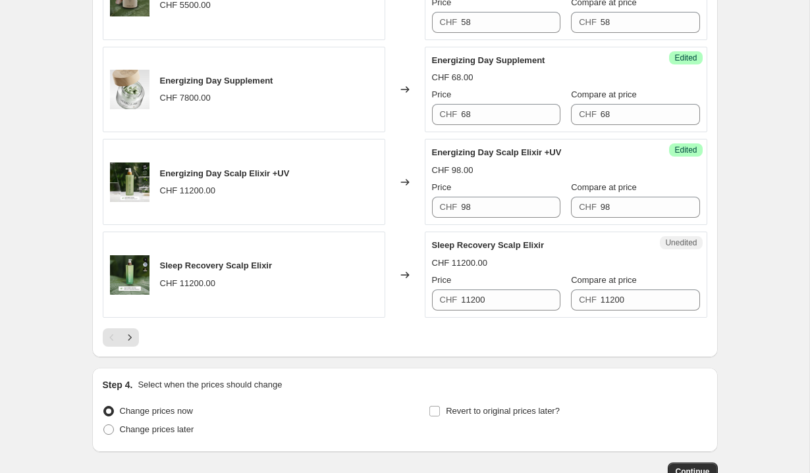
scroll to position [1984, 0]
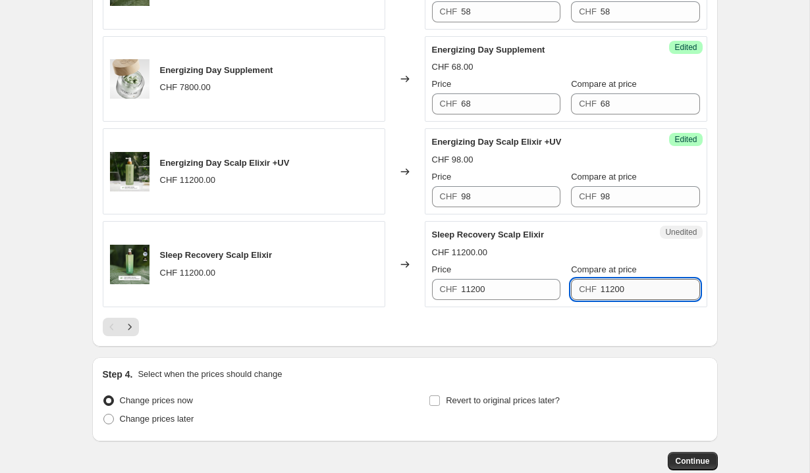
click at [669, 284] on input "11200" at bounding box center [650, 289] width 99 height 21
paste input "98"
type input "98"
click at [538, 294] on input "11200" at bounding box center [510, 289] width 99 height 21
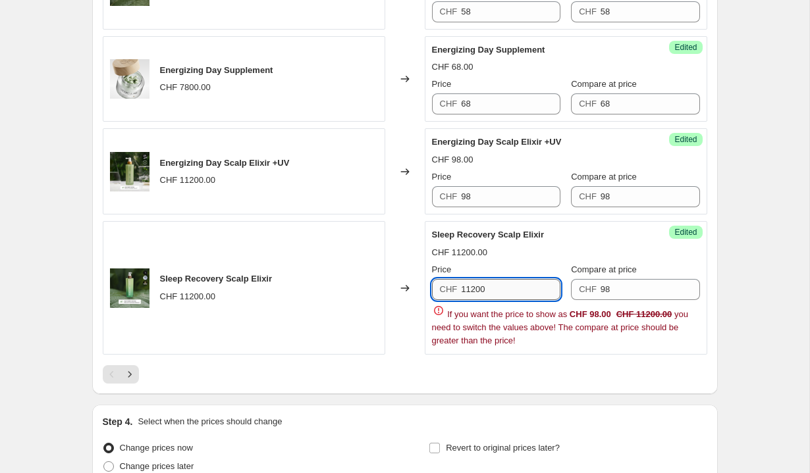
paste input "98"
type input "98"
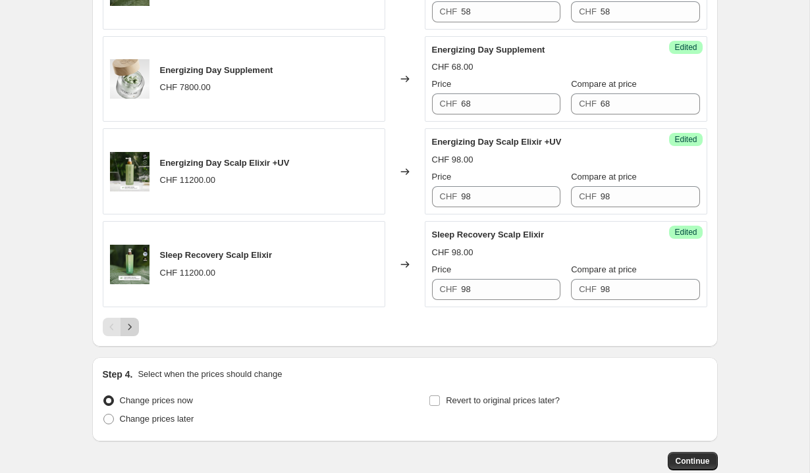
click at [133, 327] on icon "Next" at bounding box center [129, 327] width 13 height 13
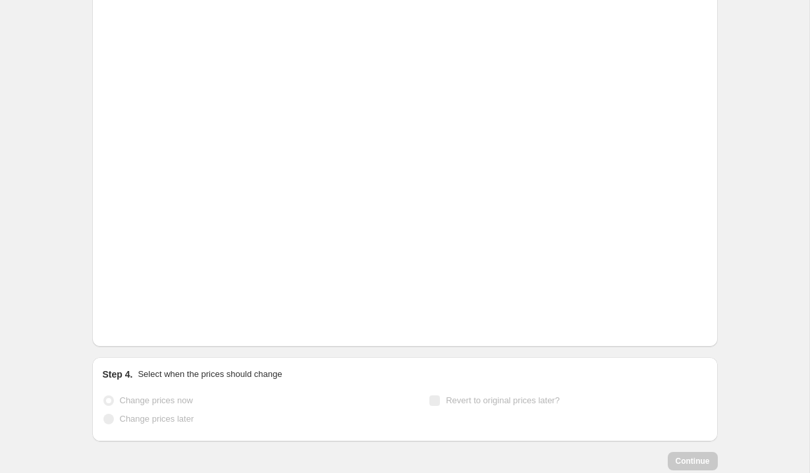
scroll to position [392, 0]
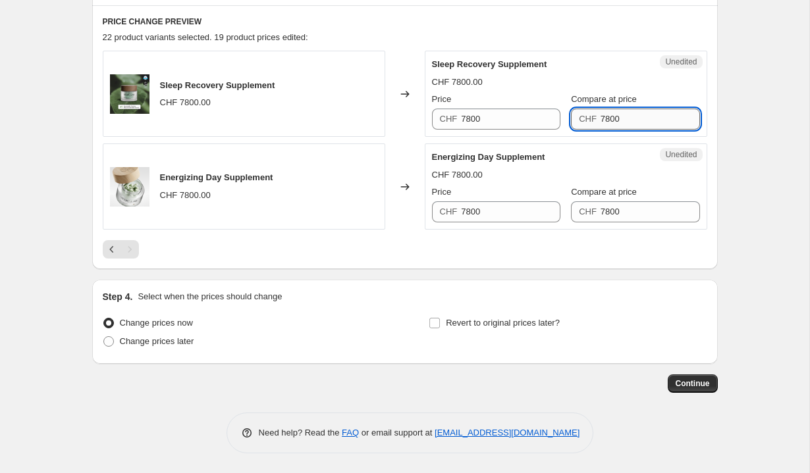
click at [618, 122] on input "7800" at bounding box center [650, 119] width 99 height 21
type input "68"
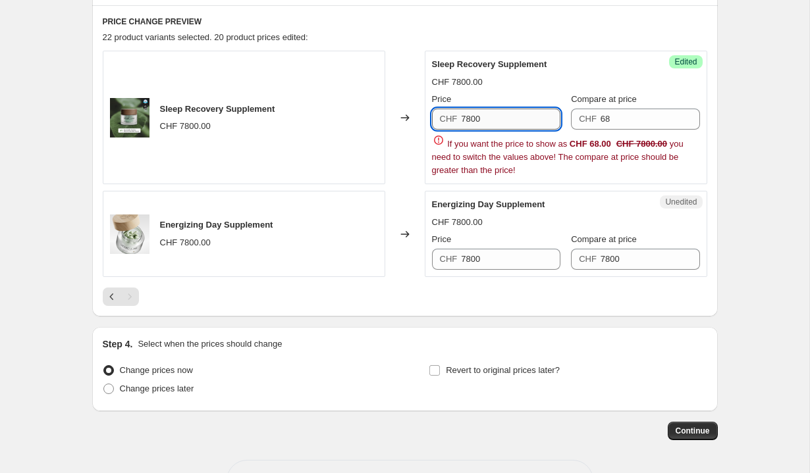
click at [510, 120] on input "7800" at bounding box center [510, 119] width 99 height 21
paste input "68"
type input "68"
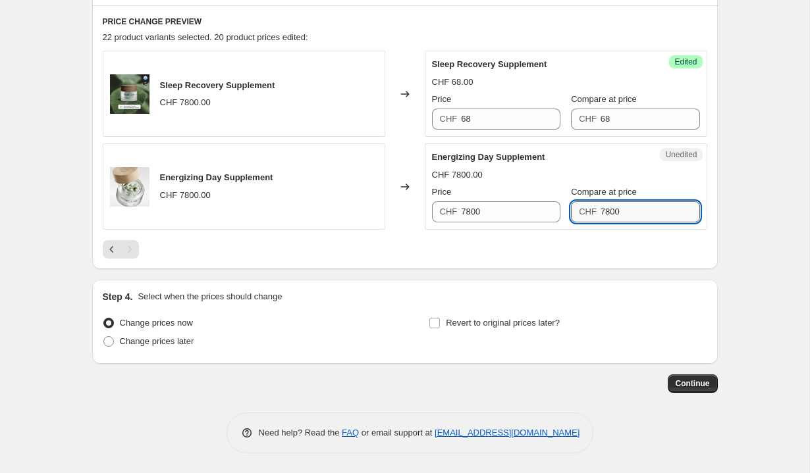
click at [643, 258] on div "Sleep Recovery Supplement CHF 7800.00 Changed to Success Edited Sleep Recovery …" at bounding box center [405, 155] width 605 height 208
paste input "68"
type input "68"
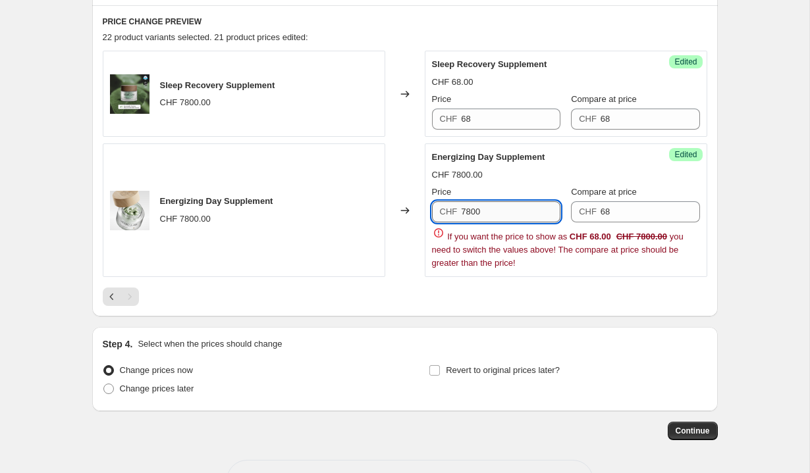
click at [492, 212] on input "7800" at bounding box center [510, 212] width 99 height 21
paste input "68"
type input "68"
click at [754, 217] on div "Create new price [MEDICAL_DATA]. This page is ready Create new price [MEDICAL_D…" at bounding box center [404, 64] width 809 height 913
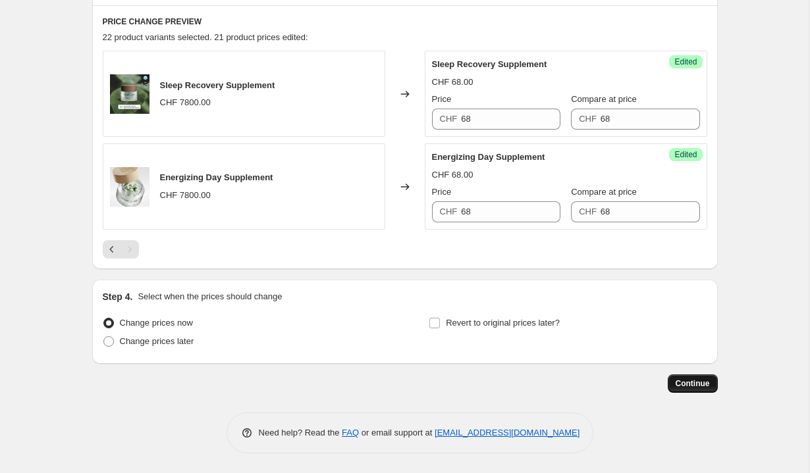
click at [682, 383] on span "Continue" at bounding box center [693, 384] width 34 height 11
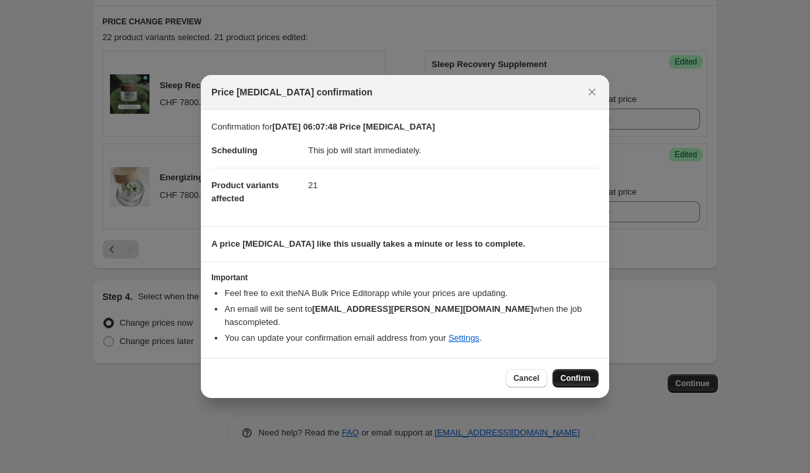
click at [578, 380] on span "Confirm" at bounding box center [575, 378] width 30 height 11
